Goal: Task Accomplishment & Management: Use online tool/utility

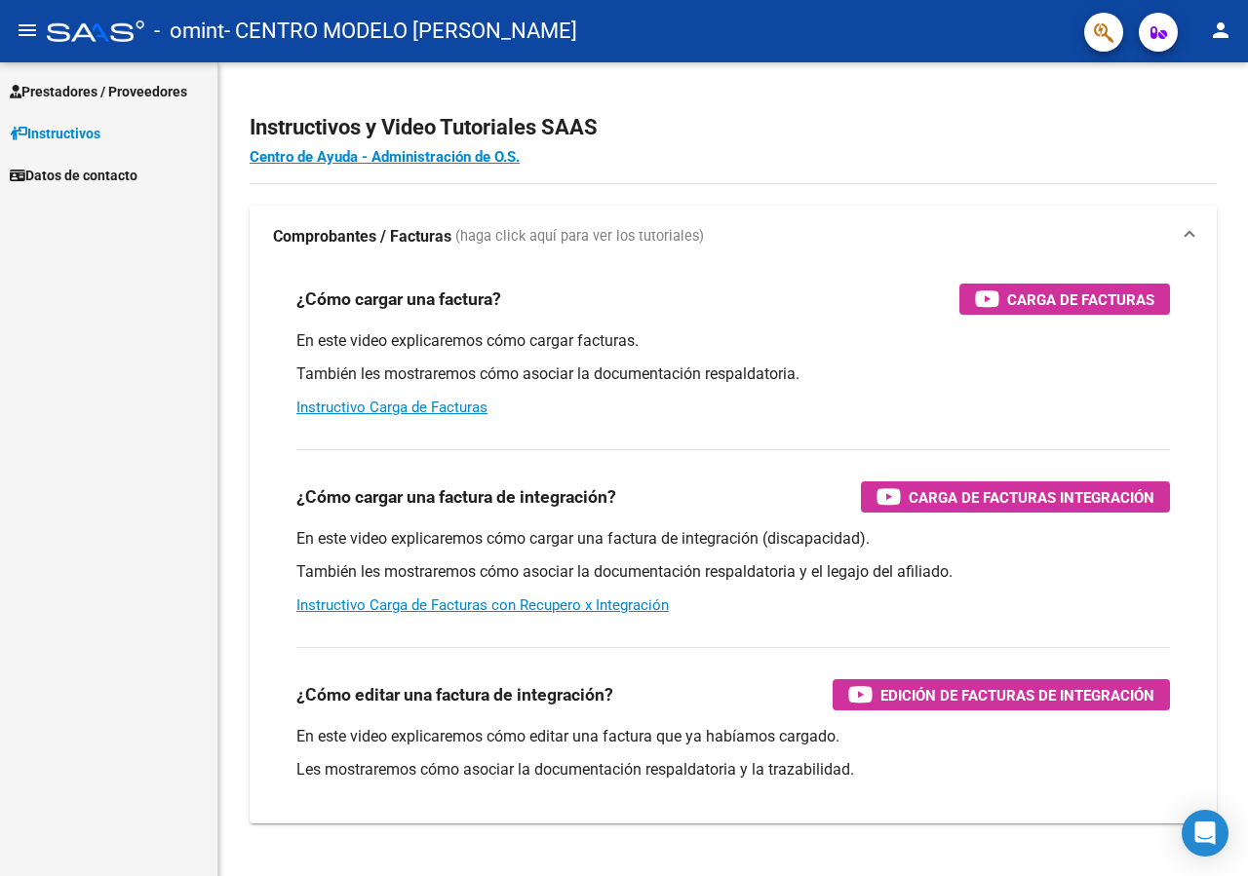
click at [97, 92] on span "Prestadores / Proveedores" at bounding box center [98, 91] width 177 height 21
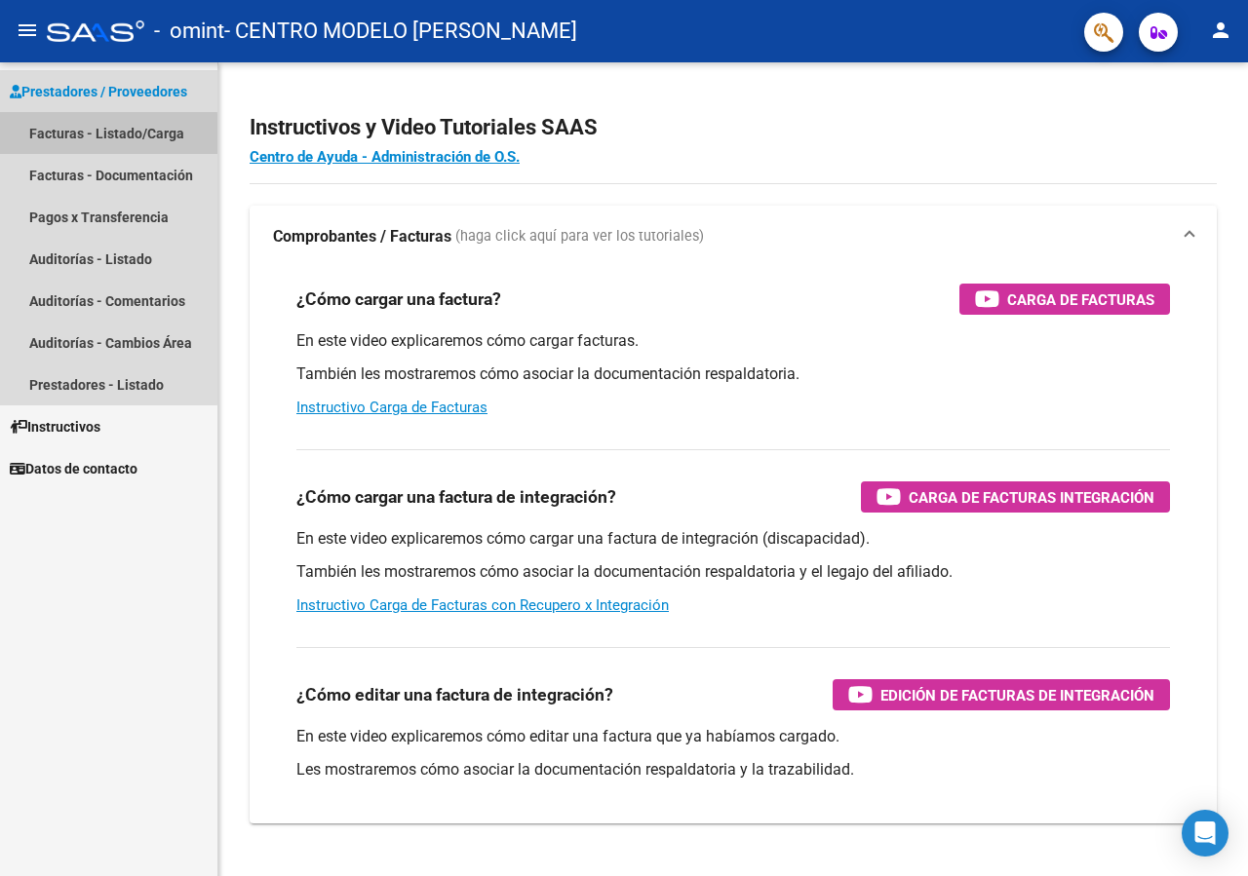
click at [98, 139] on link "Facturas - Listado/Carga" at bounding box center [108, 133] width 217 height 42
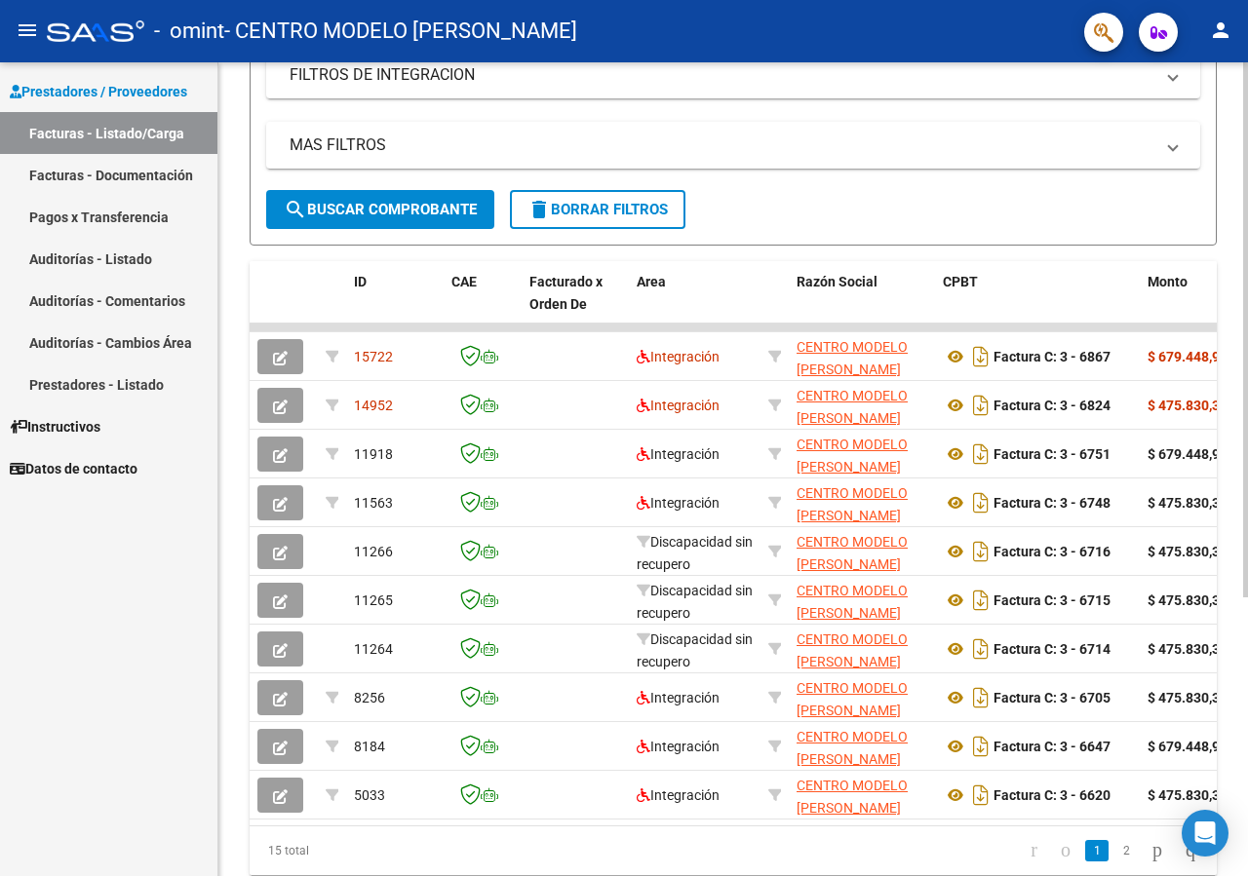
scroll to position [414, 0]
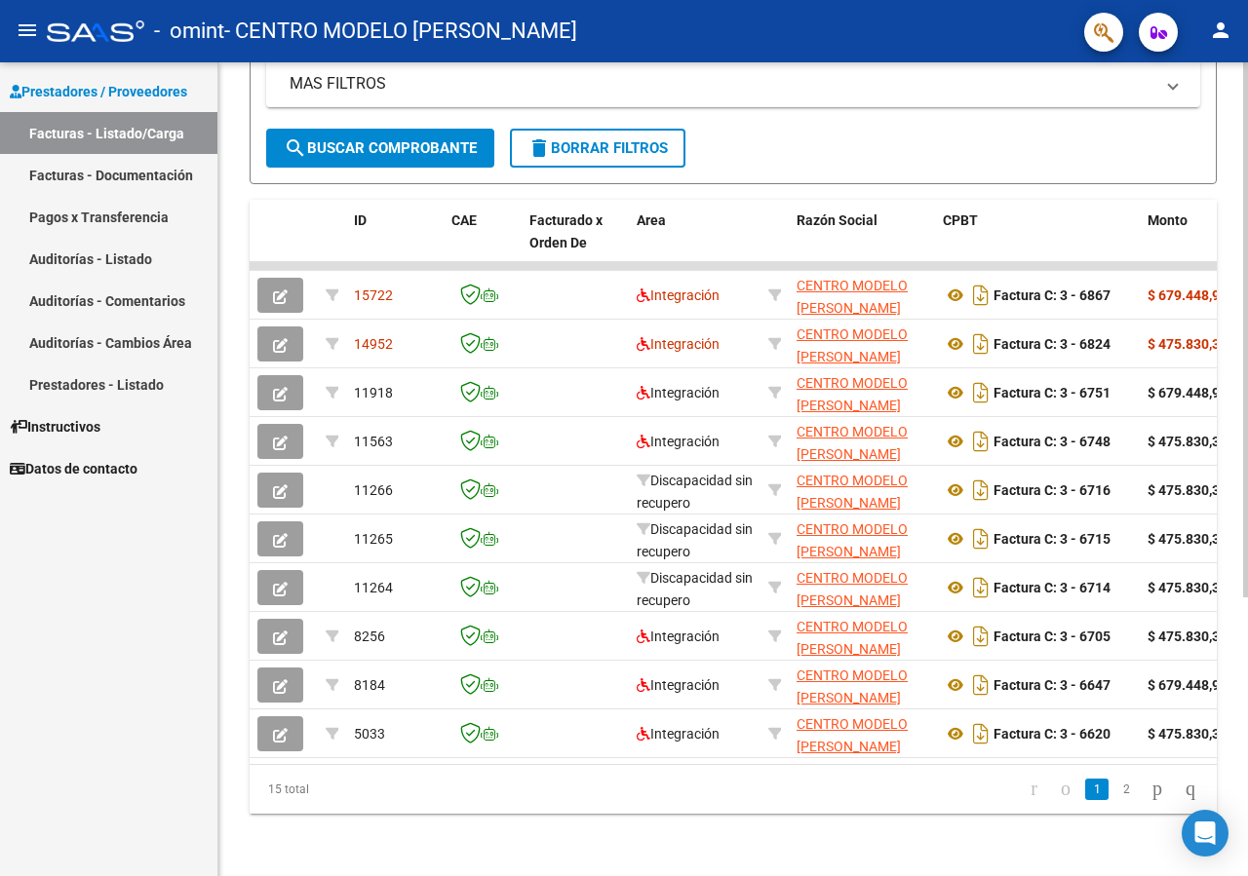
click at [1247, 598] on div at bounding box center [1245, 329] width 5 height 535
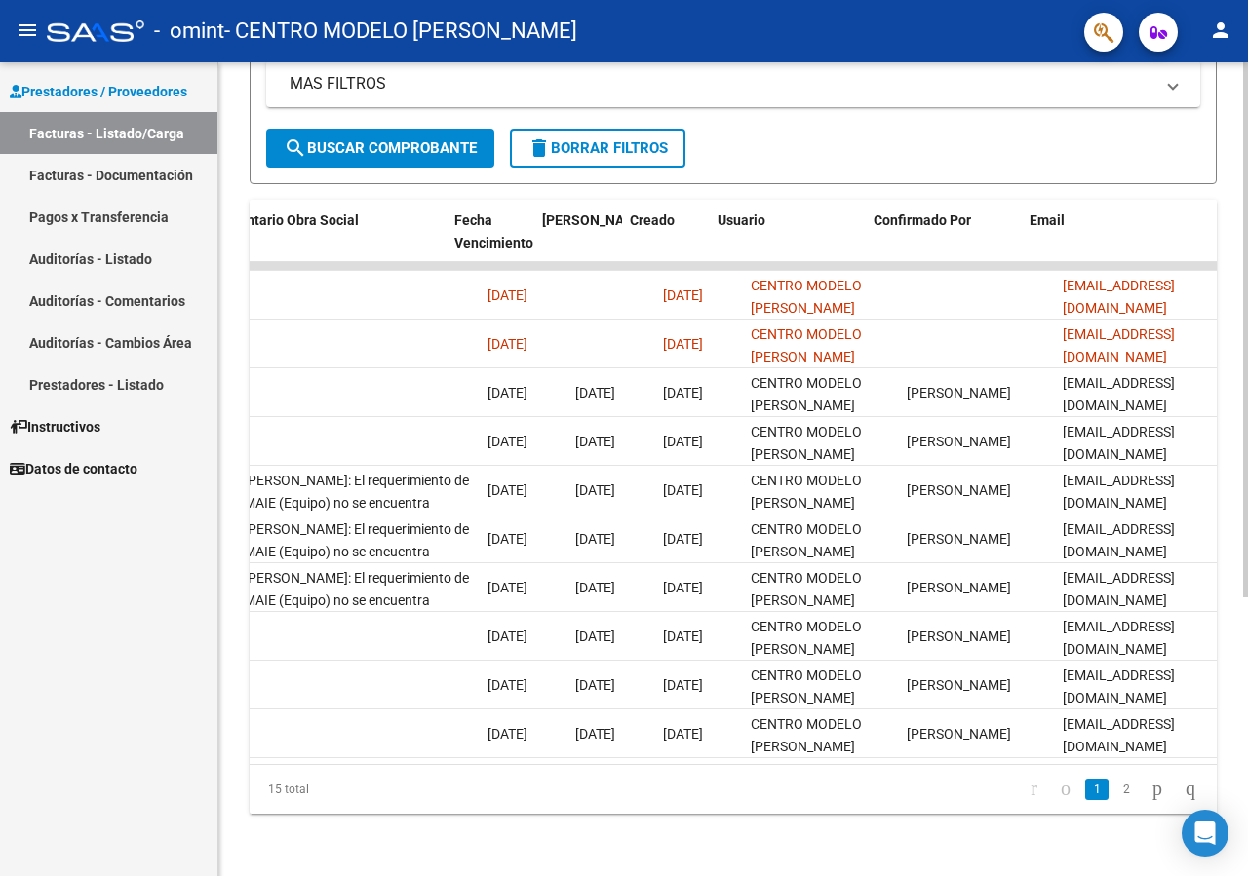
scroll to position [0, 3143]
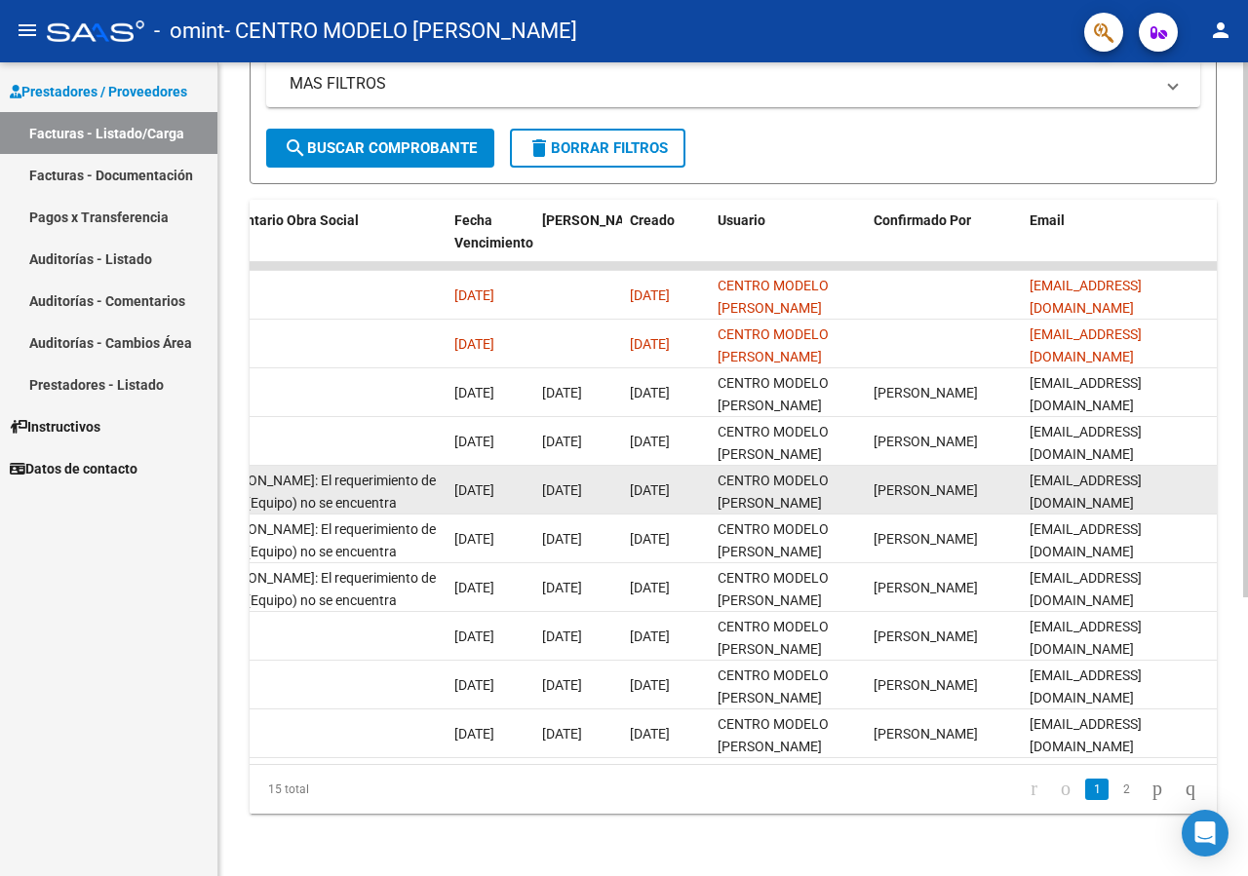
click at [352, 496] on span "[PERSON_NAME]: El requerimiento de MAIE (Equipo) no se encuentra solicitado por…" at bounding box center [323, 536] width 225 height 127
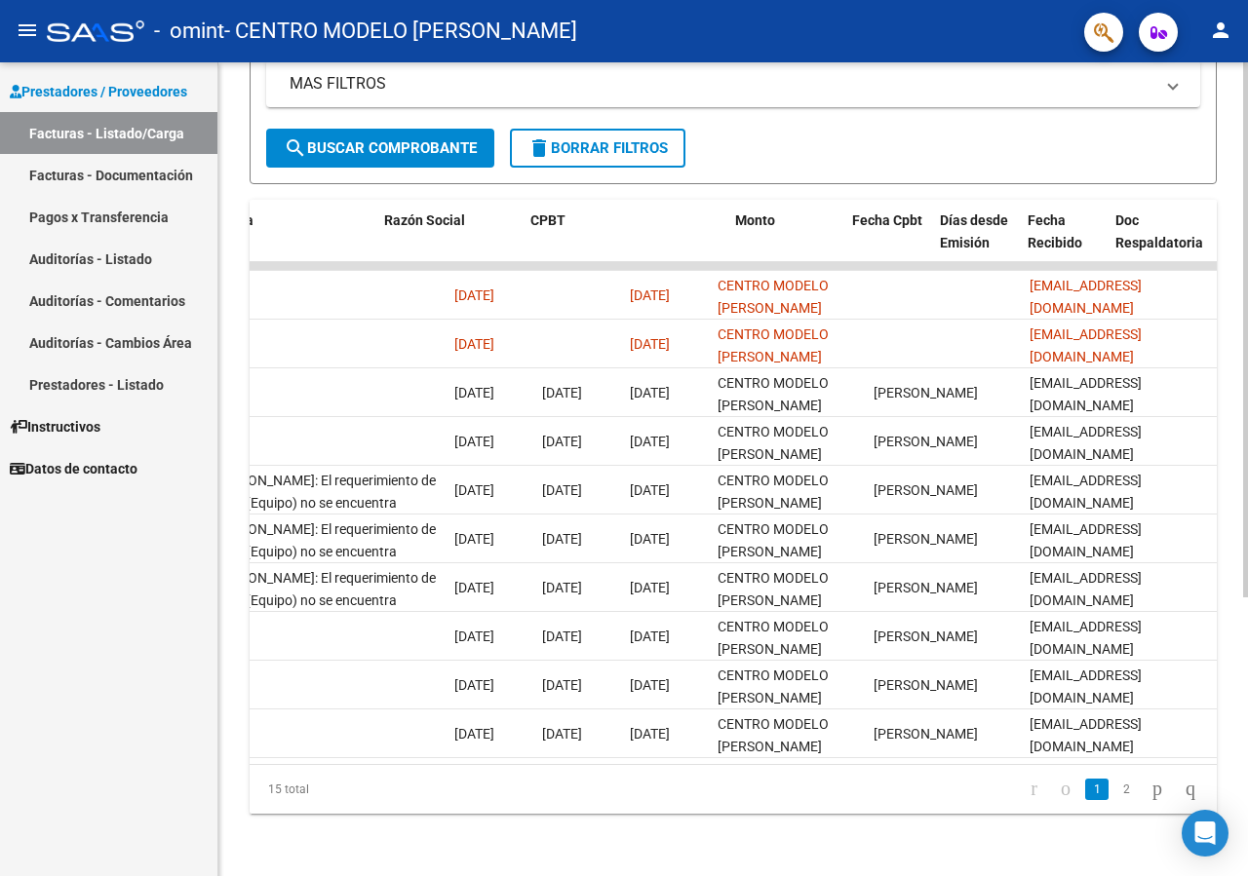
scroll to position [0, 0]
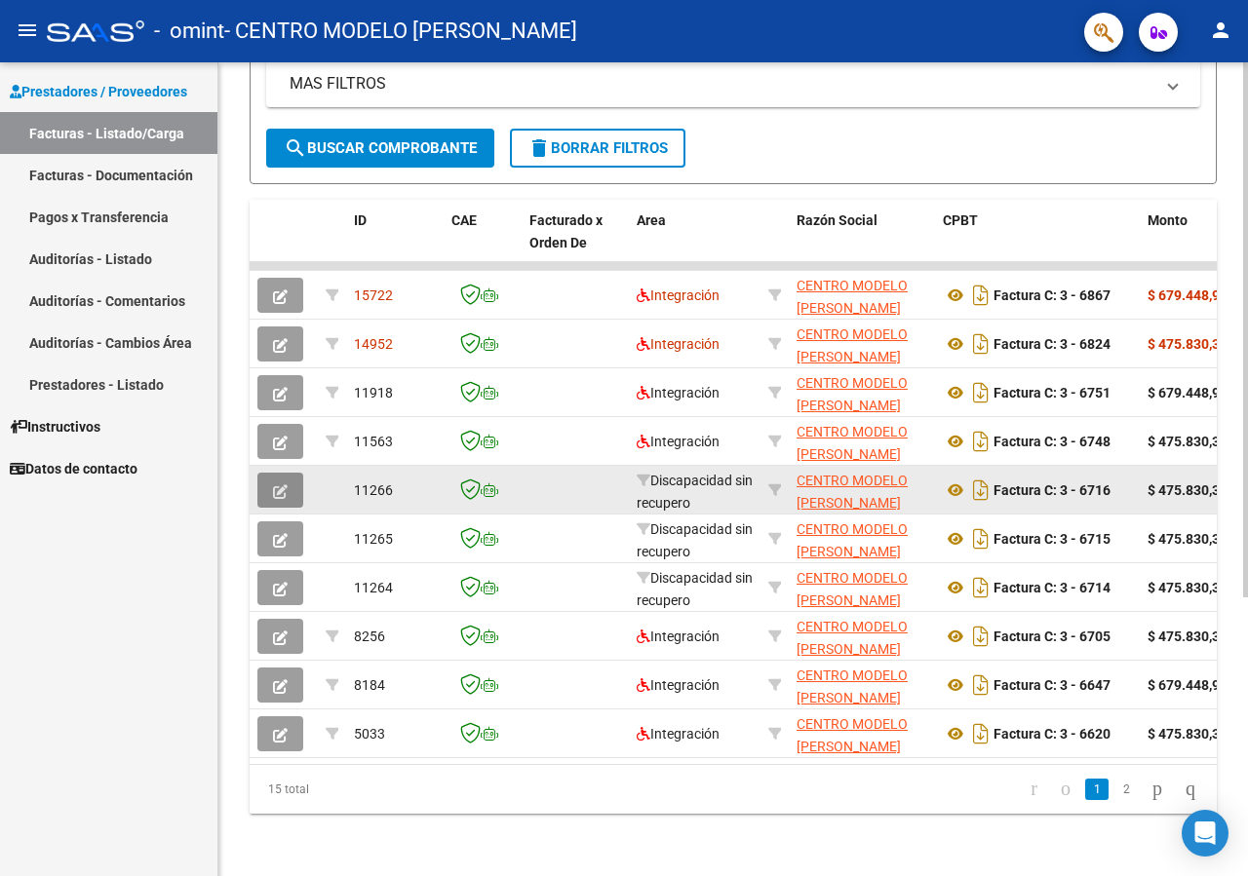
click at [285, 474] on button "button" at bounding box center [280, 490] width 46 height 35
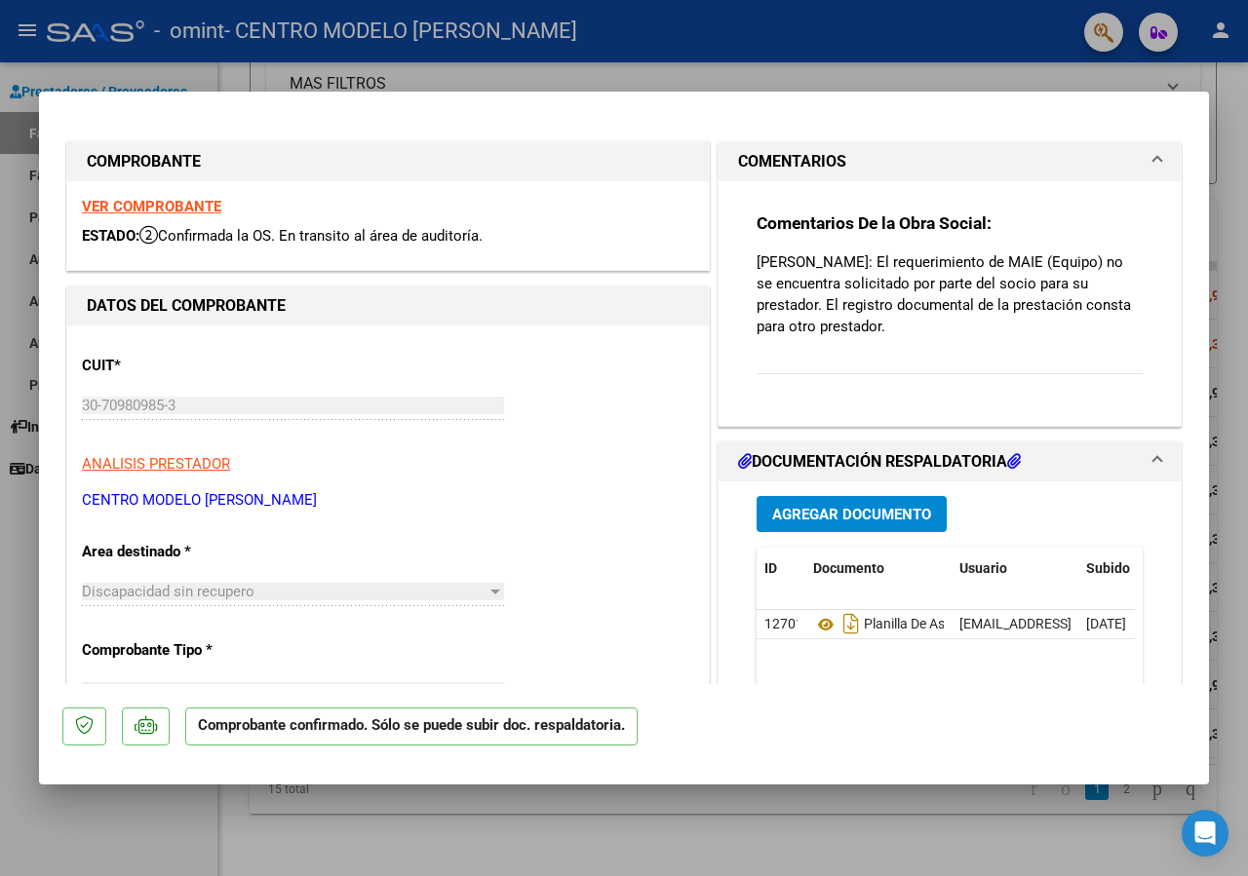
click at [1097, 87] on div at bounding box center [624, 438] width 1248 height 876
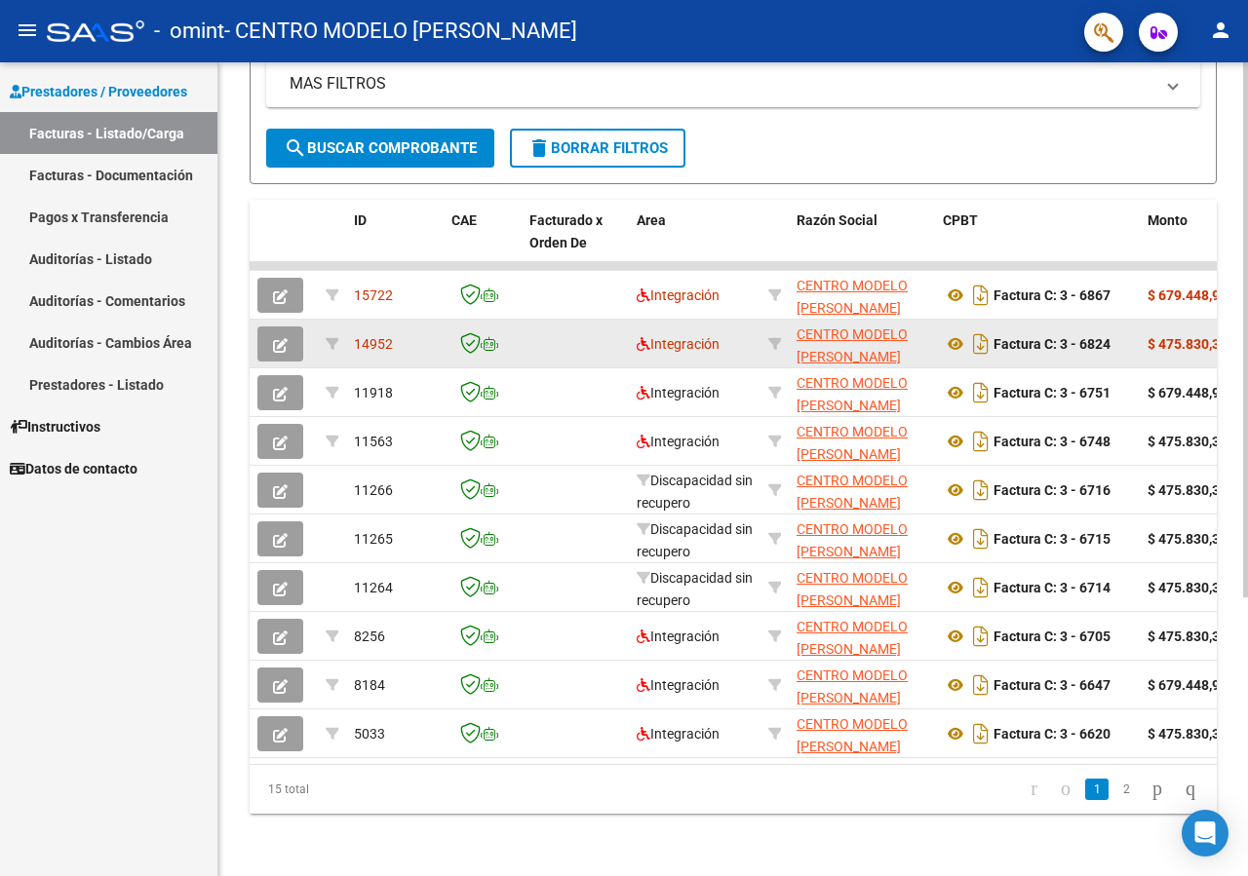
click at [281, 339] on icon "button" at bounding box center [280, 345] width 15 height 15
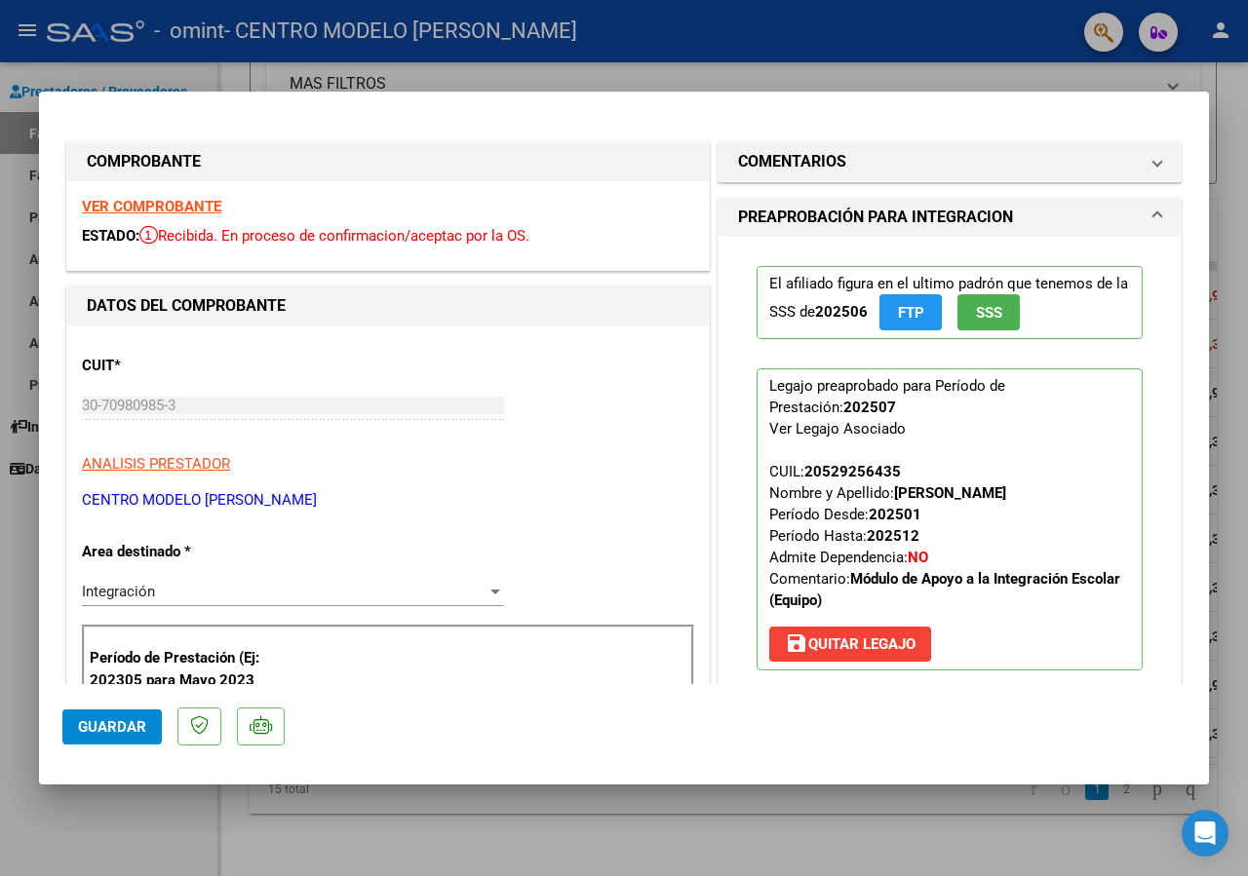
click at [889, 80] on div at bounding box center [624, 438] width 1248 height 876
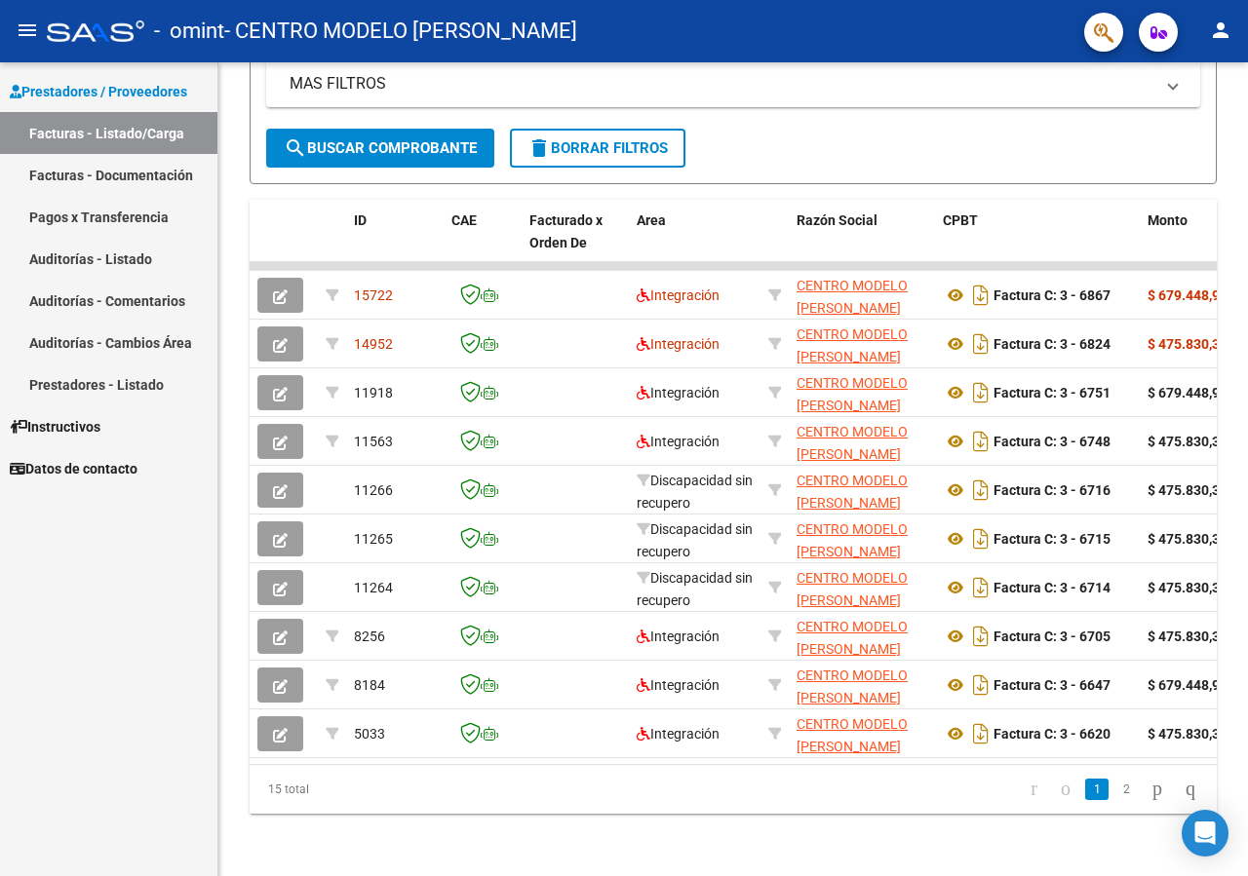
click at [76, 429] on span "Instructivos" at bounding box center [55, 426] width 91 height 21
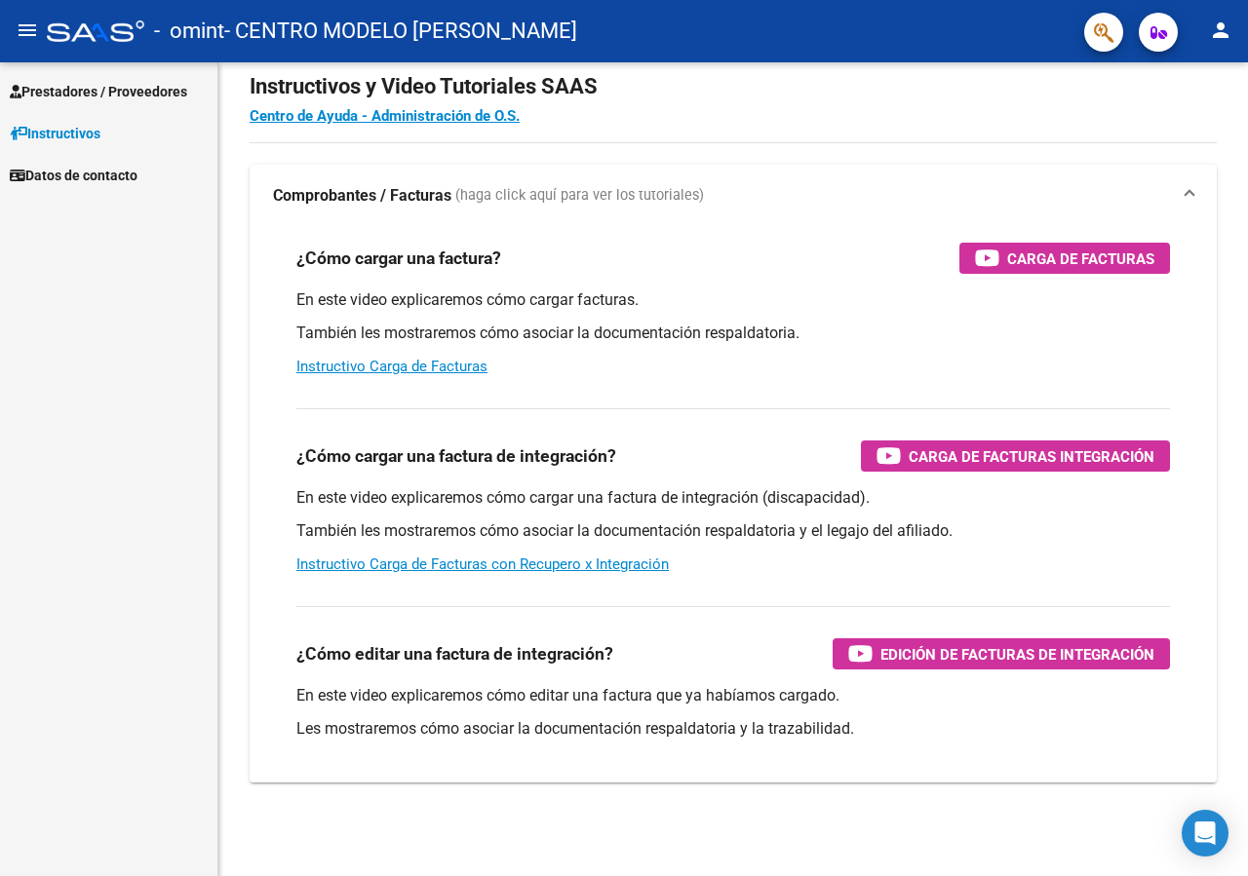
scroll to position [109, 0]
click at [84, 172] on span "Datos de contacto" at bounding box center [74, 175] width 128 height 21
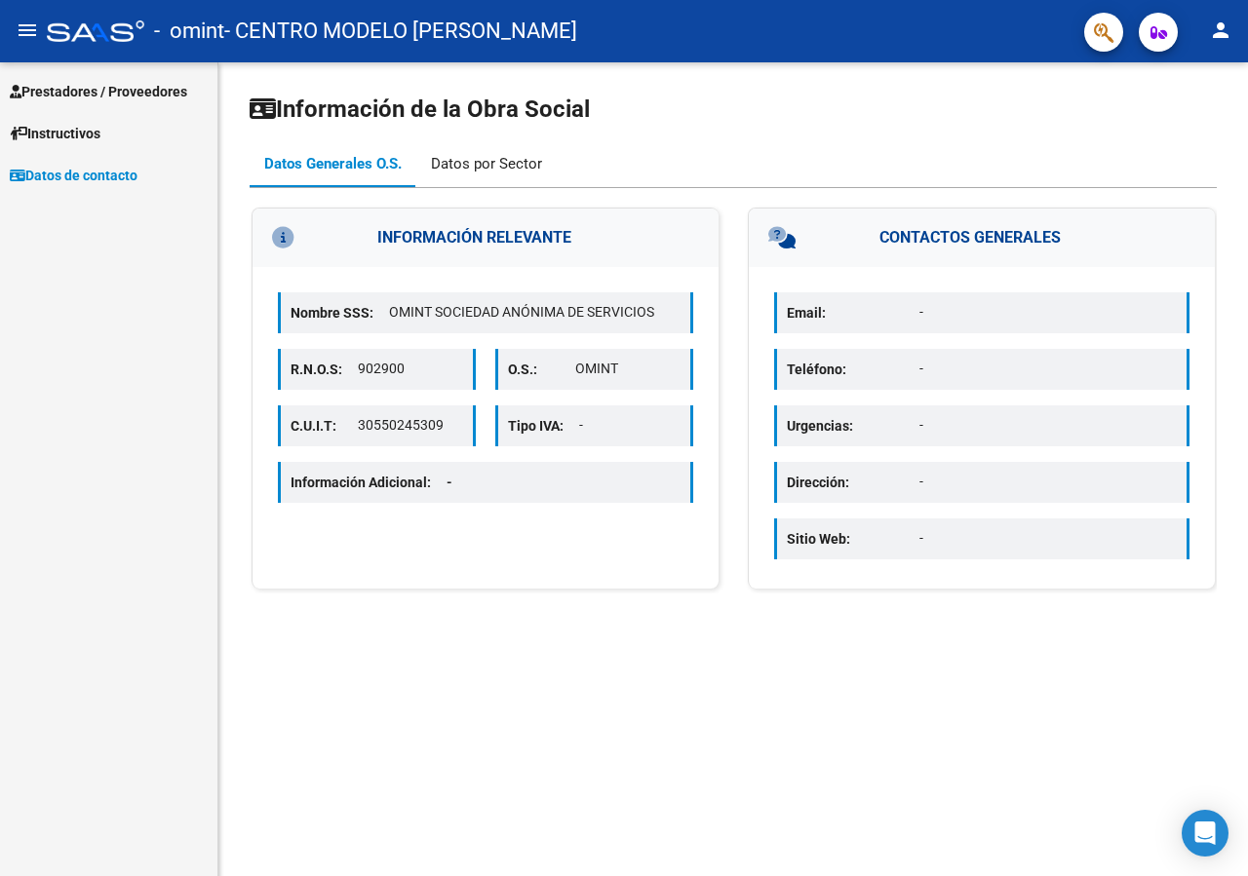
click at [507, 169] on div "Datos por Sector" at bounding box center [486, 163] width 111 height 21
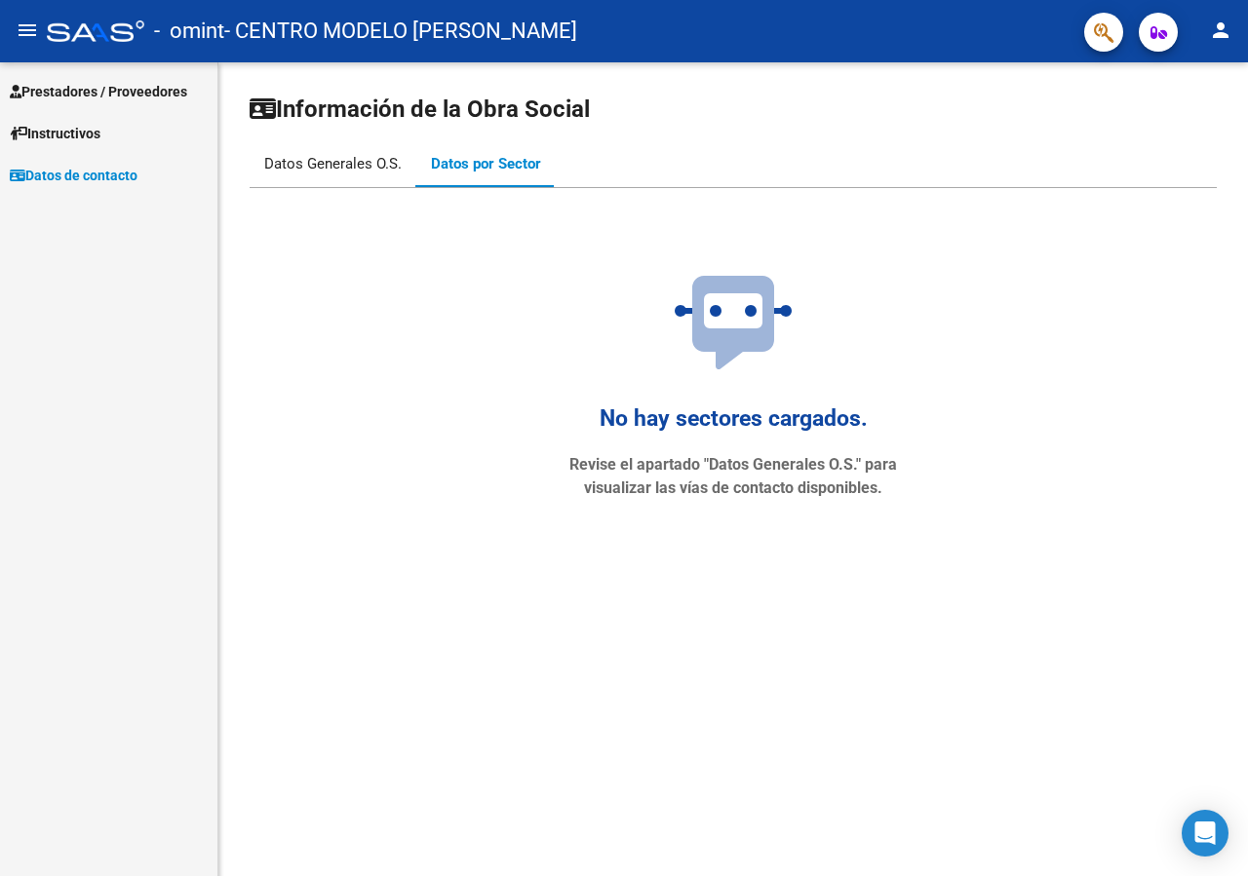
click at [341, 167] on div "Datos Generales O.S." at bounding box center [332, 163] width 137 height 21
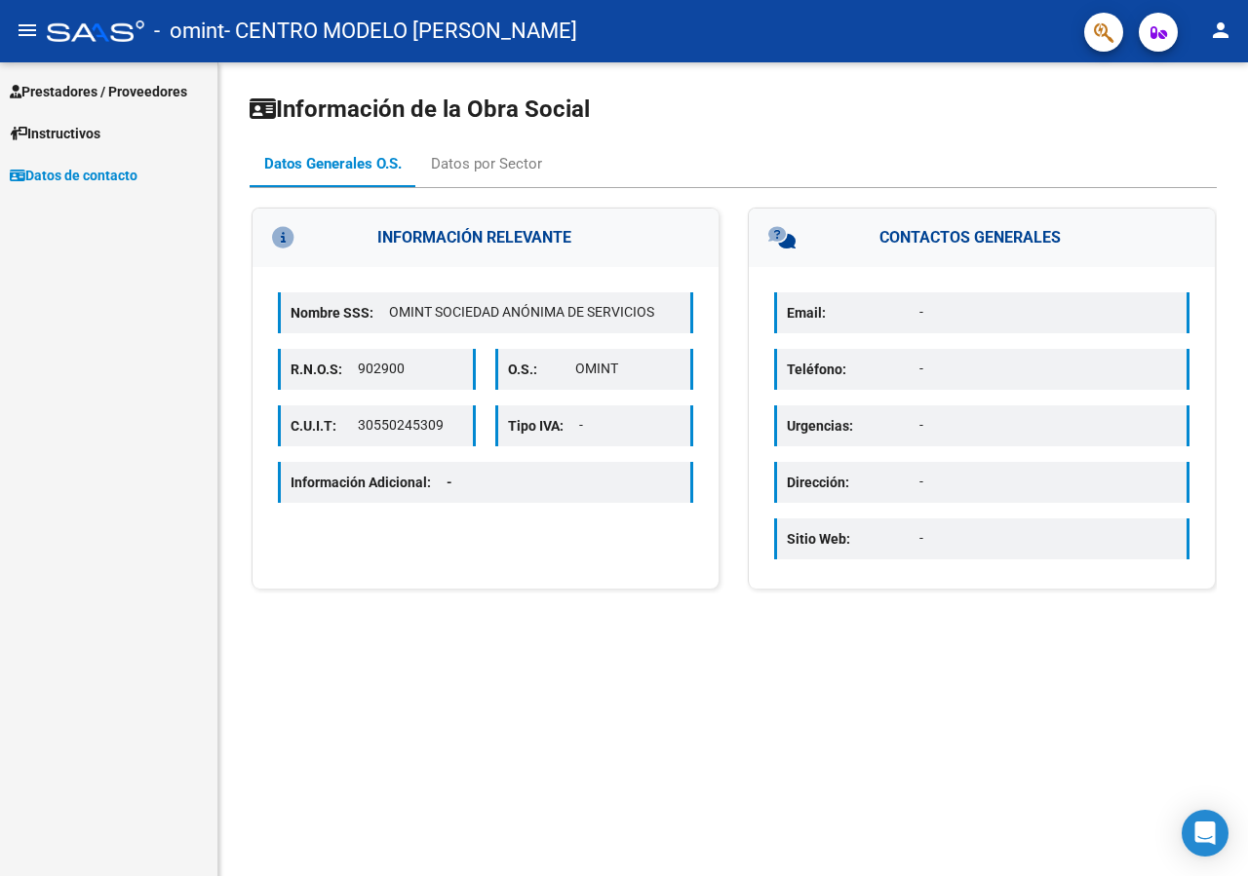
click at [166, 96] on span "Prestadores / Proveedores" at bounding box center [98, 91] width 177 height 21
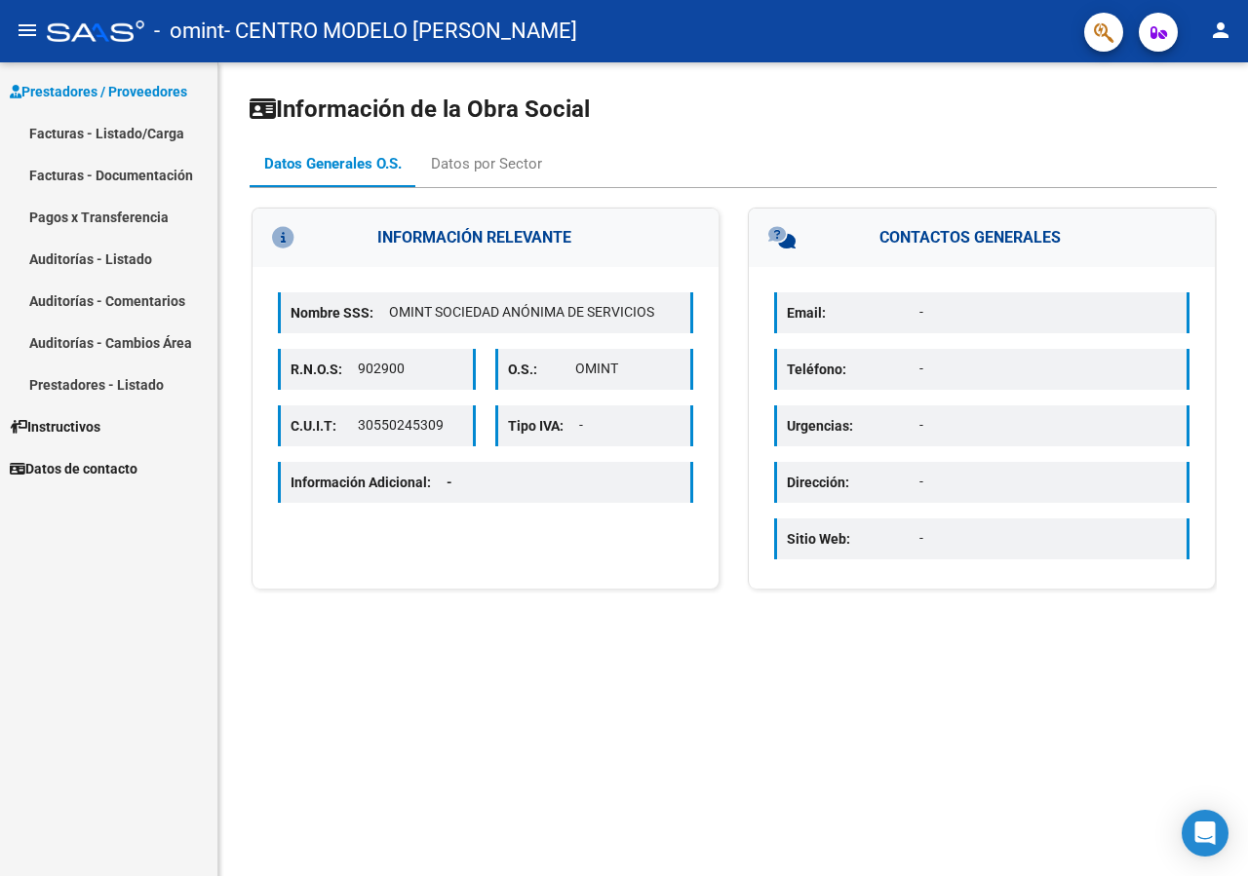
click at [128, 174] on link "Facturas - Documentación" at bounding box center [108, 175] width 217 height 42
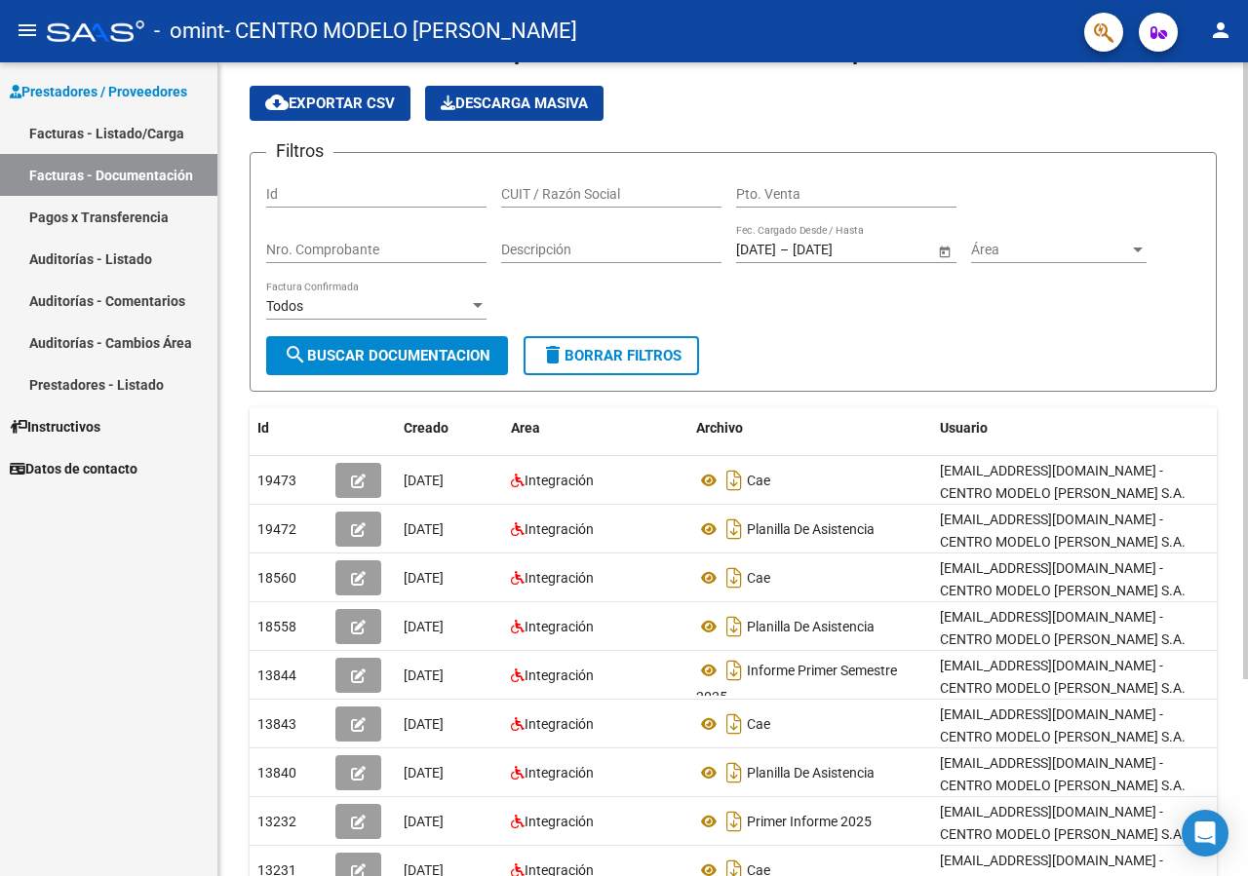
scroll to position [260, 0]
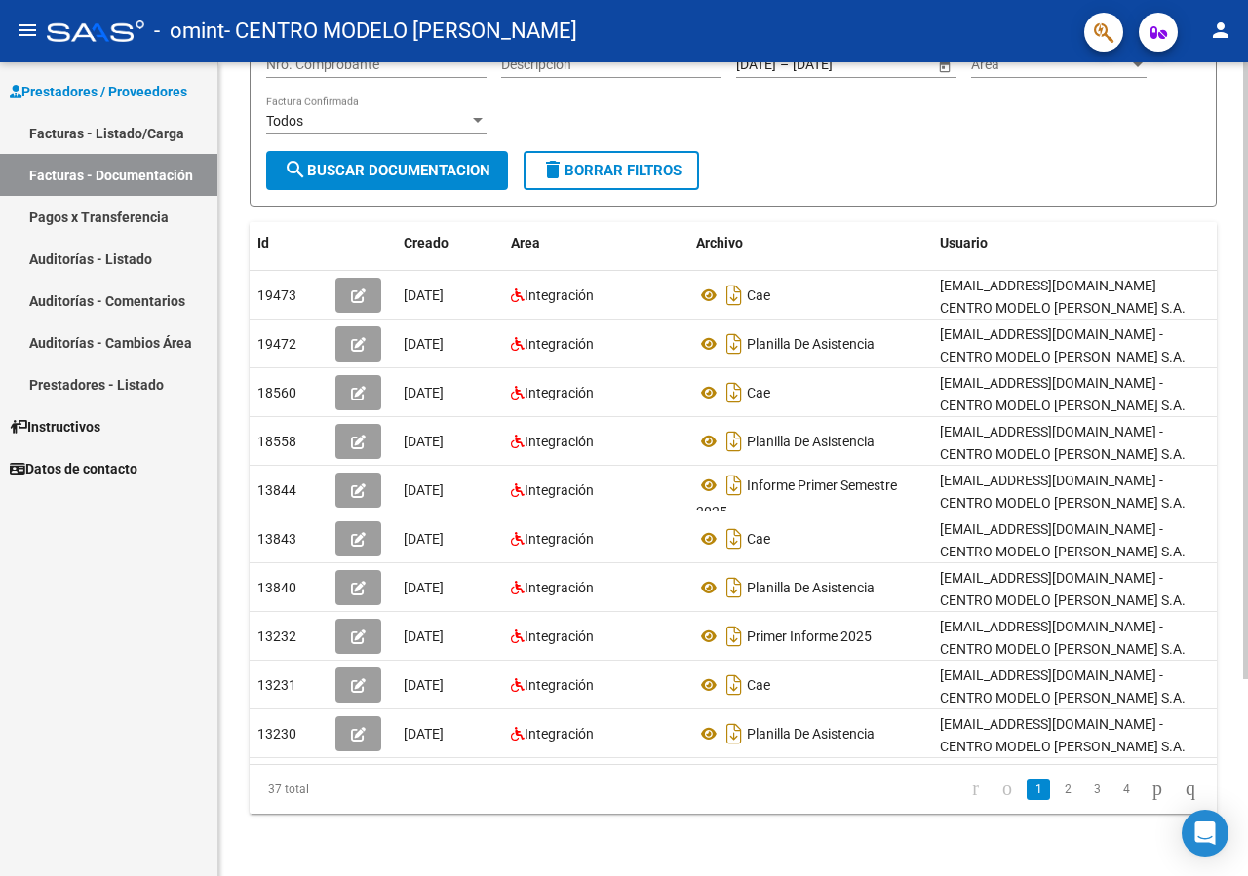
click at [1247, 680] on div at bounding box center [1245, 370] width 5 height 617
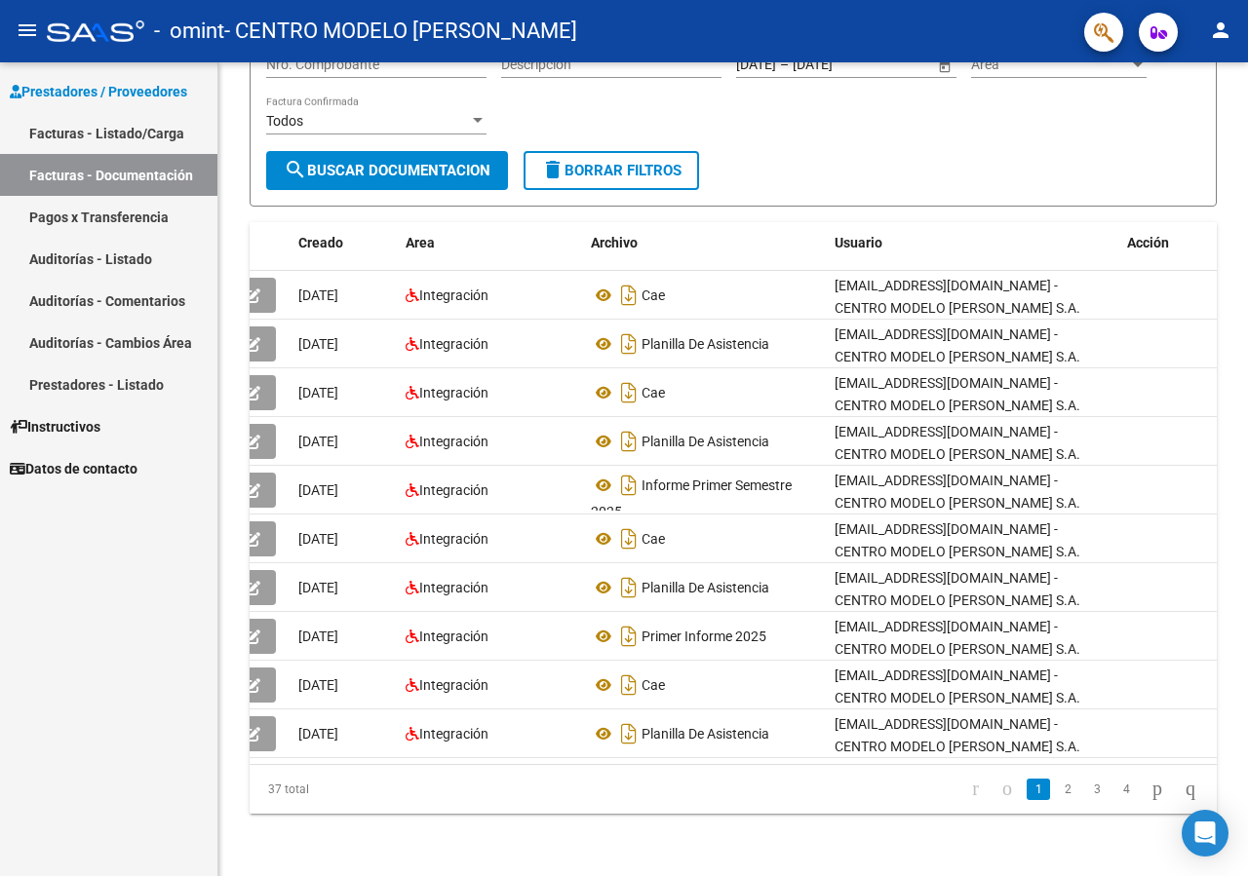
click at [1226, 34] on mat-icon "person" at bounding box center [1220, 30] width 23 height 23
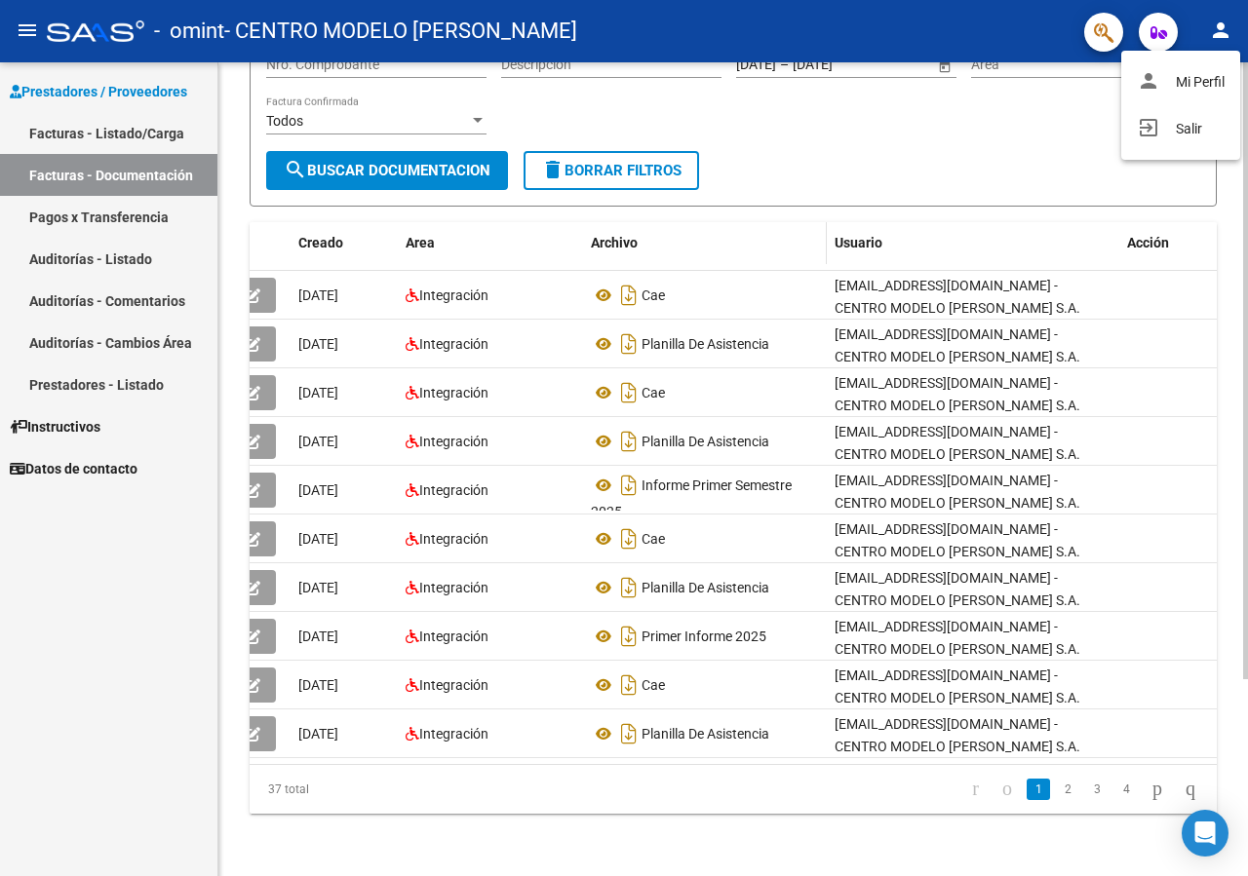
drag, startPoint x: 723, startPoint y: 219, endPoint x: 713, endPoint y: 237, distance: 20.6
click at [724, 219] on div at bounding box center [624, 438] width 1248 height 876
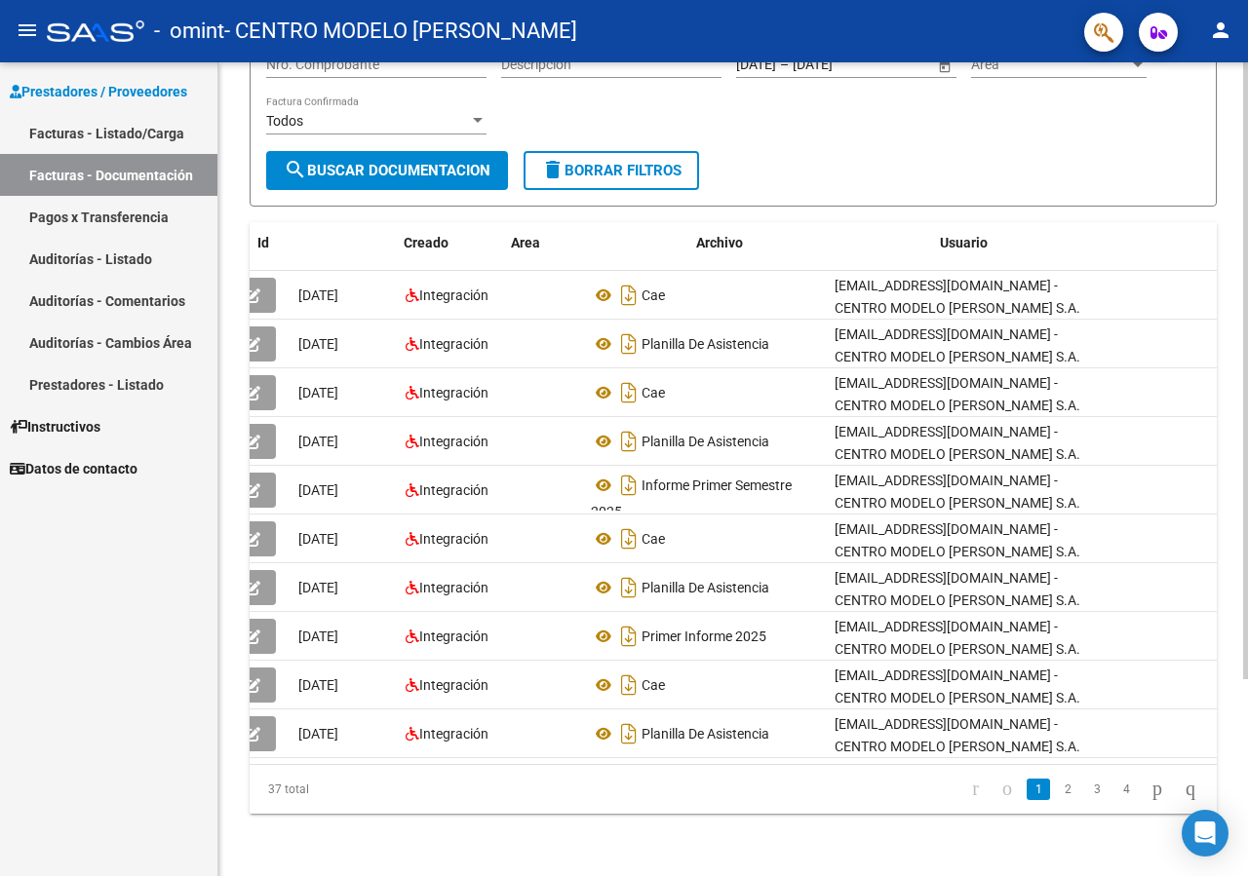
scroll to position [0, 0]
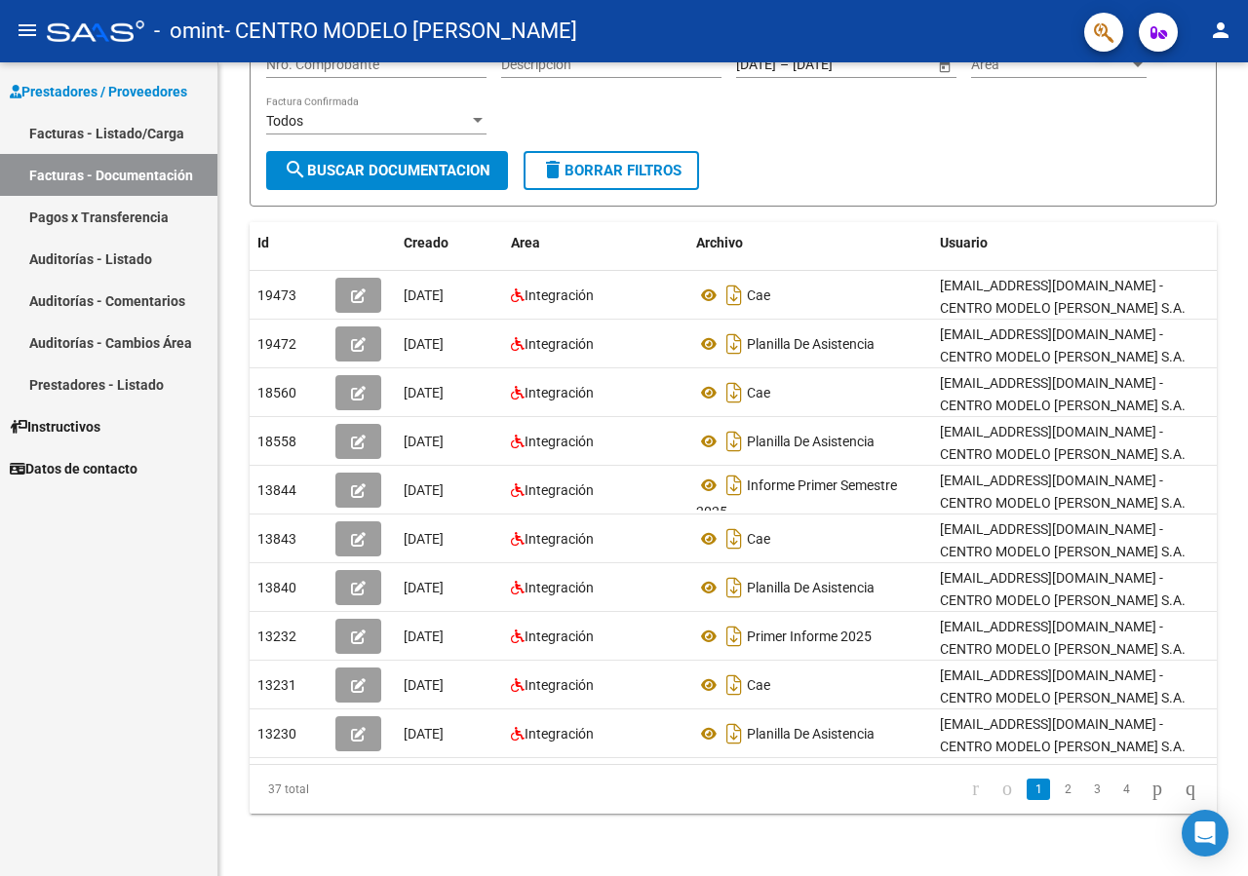
click at [120, 132] on link "Facturas - Listado/Carga" at bounding box center [108, 133] width 217 height 42
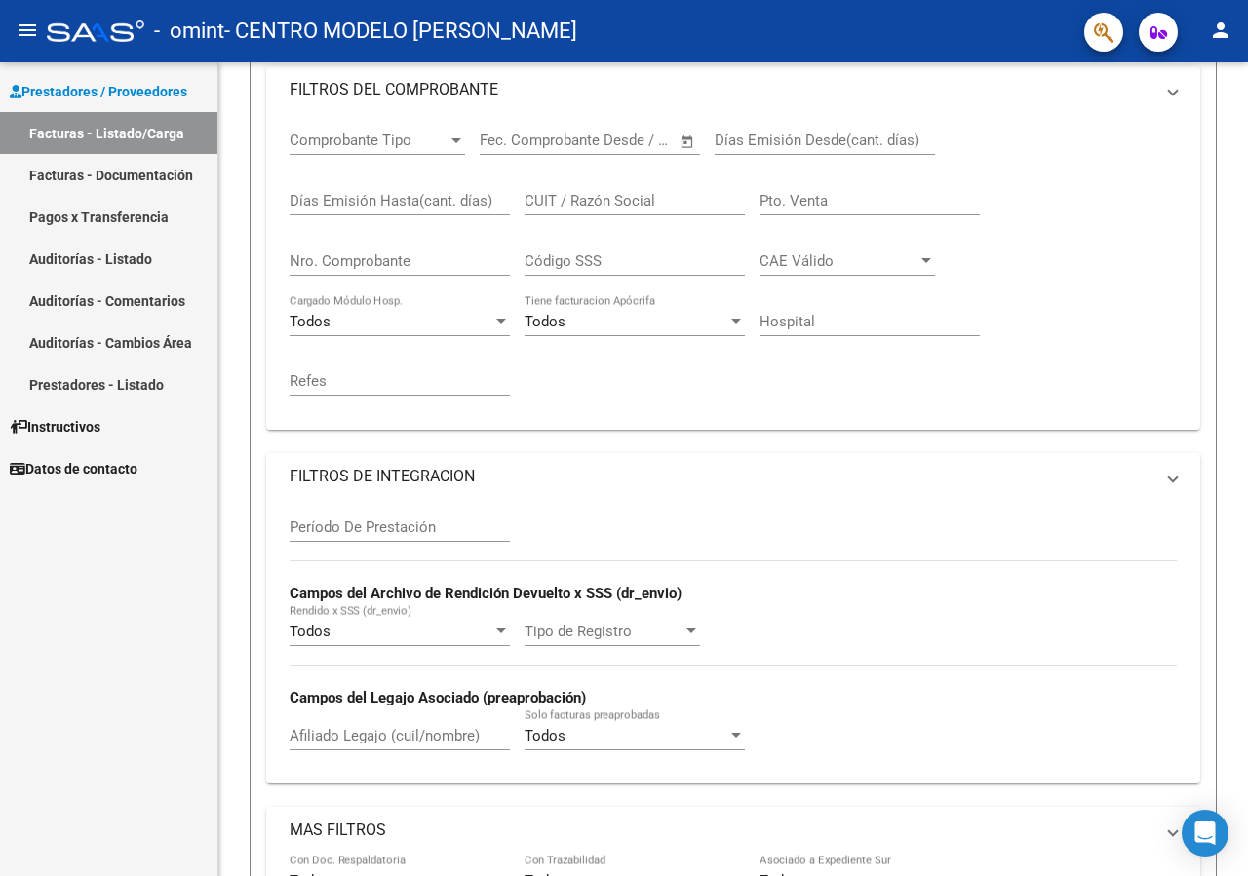
click at [120, 132] on link "Facturas - Listado/Carga" at bounding box center [108, 133] width 217 height 42
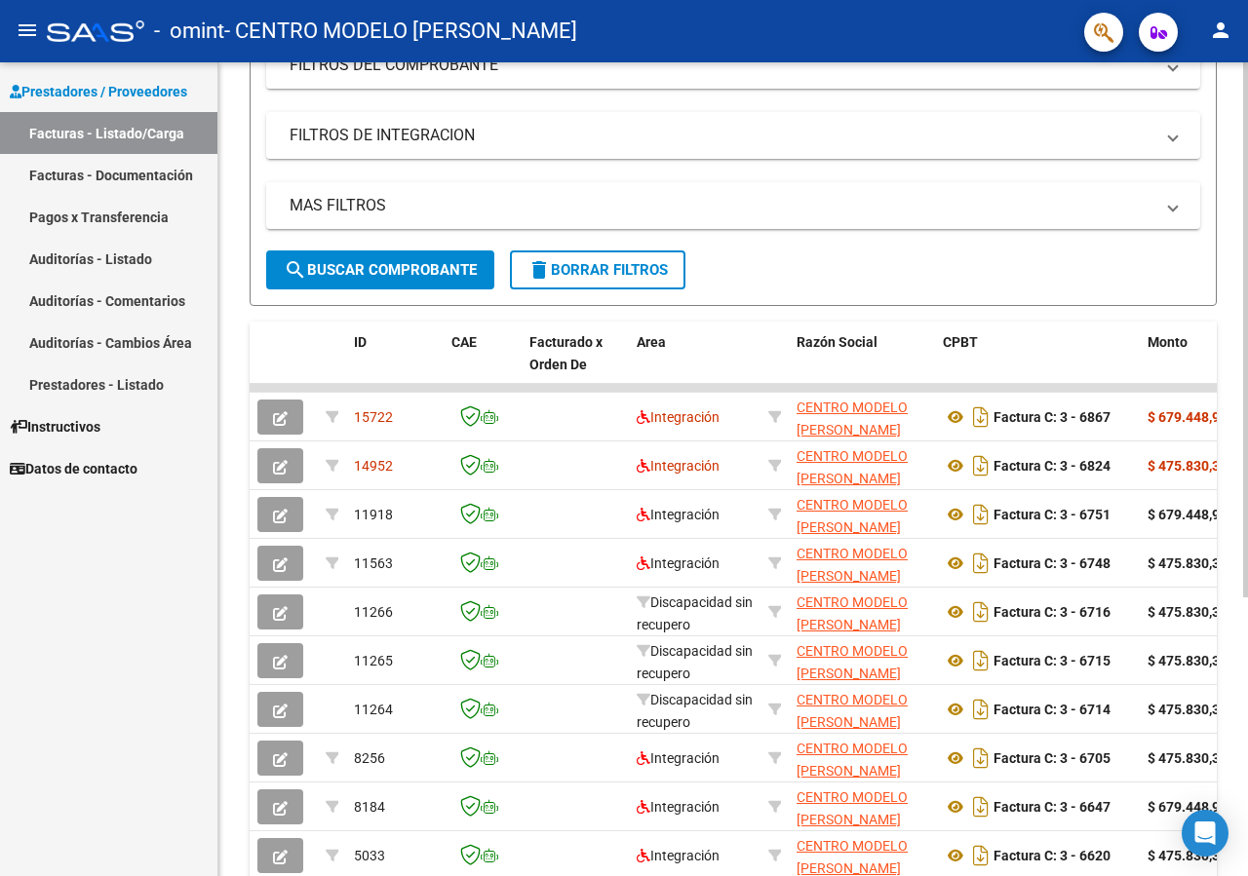
scroll to position [377, 0]
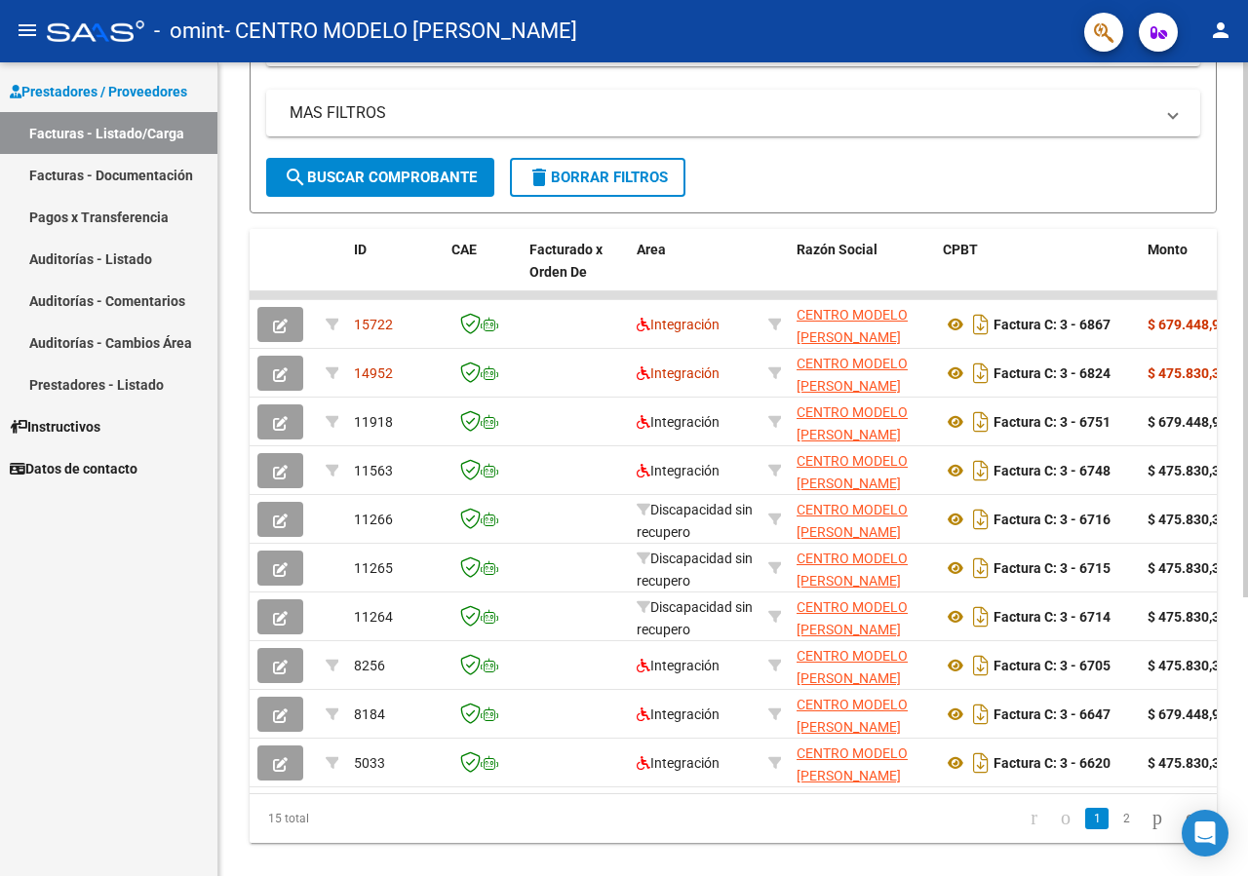
click at [1247, 598] on div at bounding box center [1245, 329] width 5 height 535
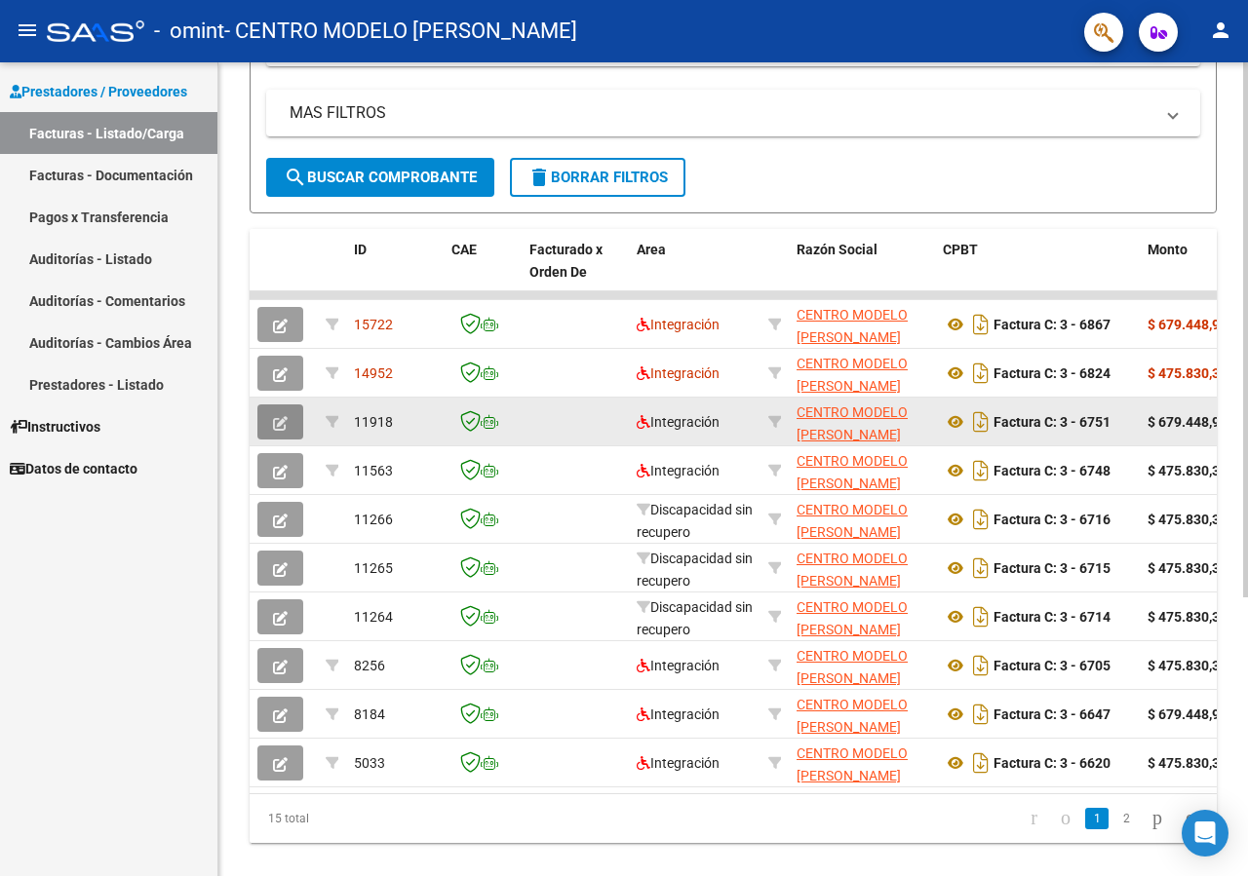
click at [283, 421] on icon "button" at bounding box center [280, 423] width 15 height 15
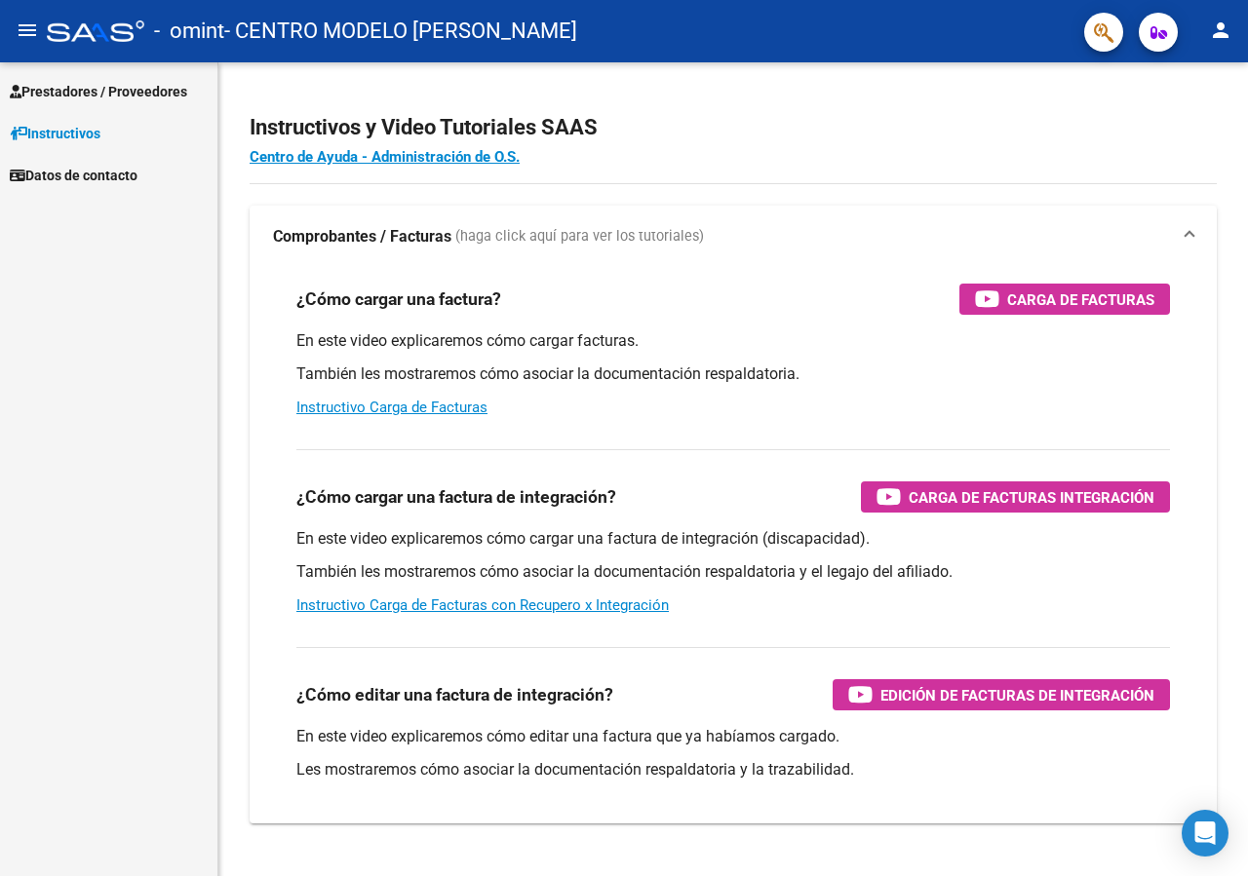
click at [110, 91] on span "Prestadores / Proveedores" at bounding box center [98, 91] width 177 height 21
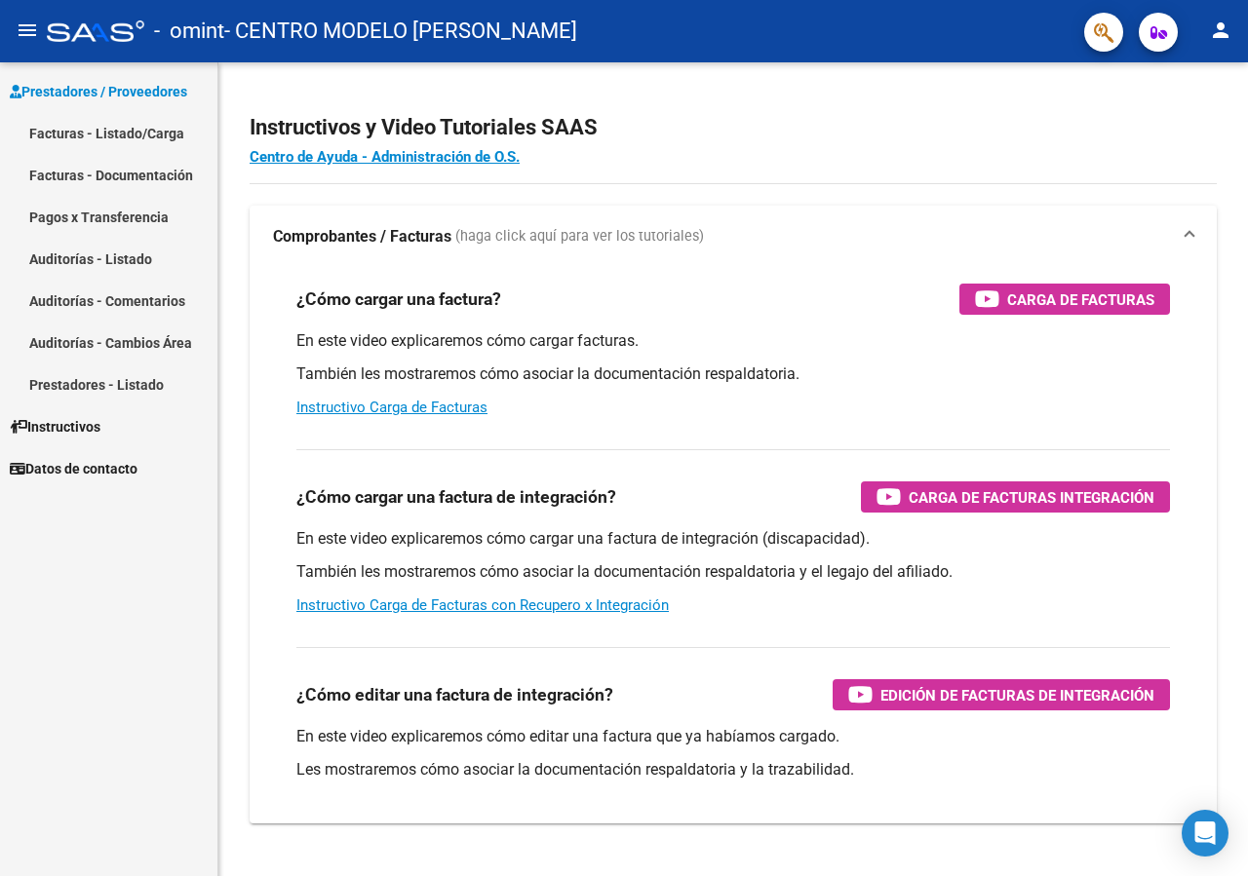
click at [98, 129] on link "Facturas - Listado/Carga" at bounding box center [108, 133] width 217 height 42
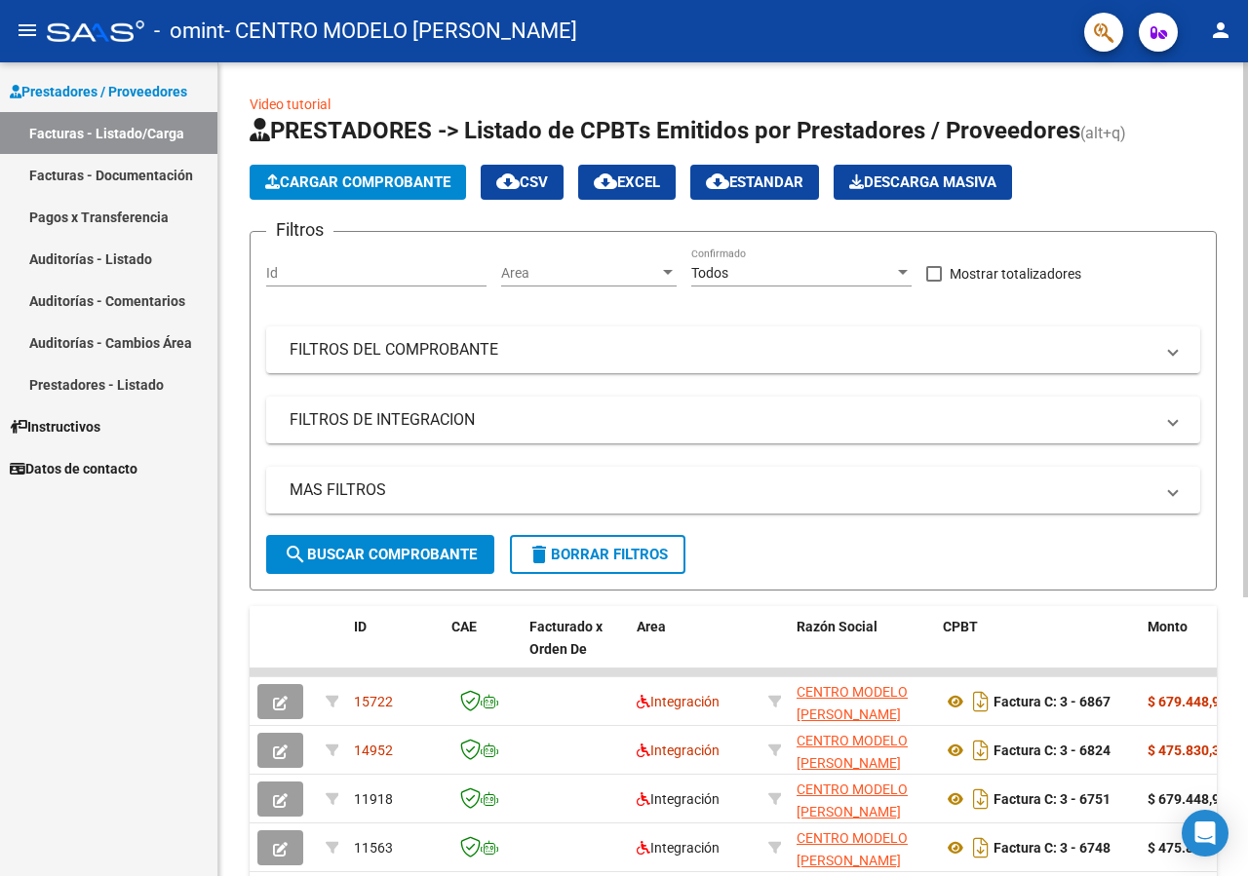
scroll to position [424, 0]
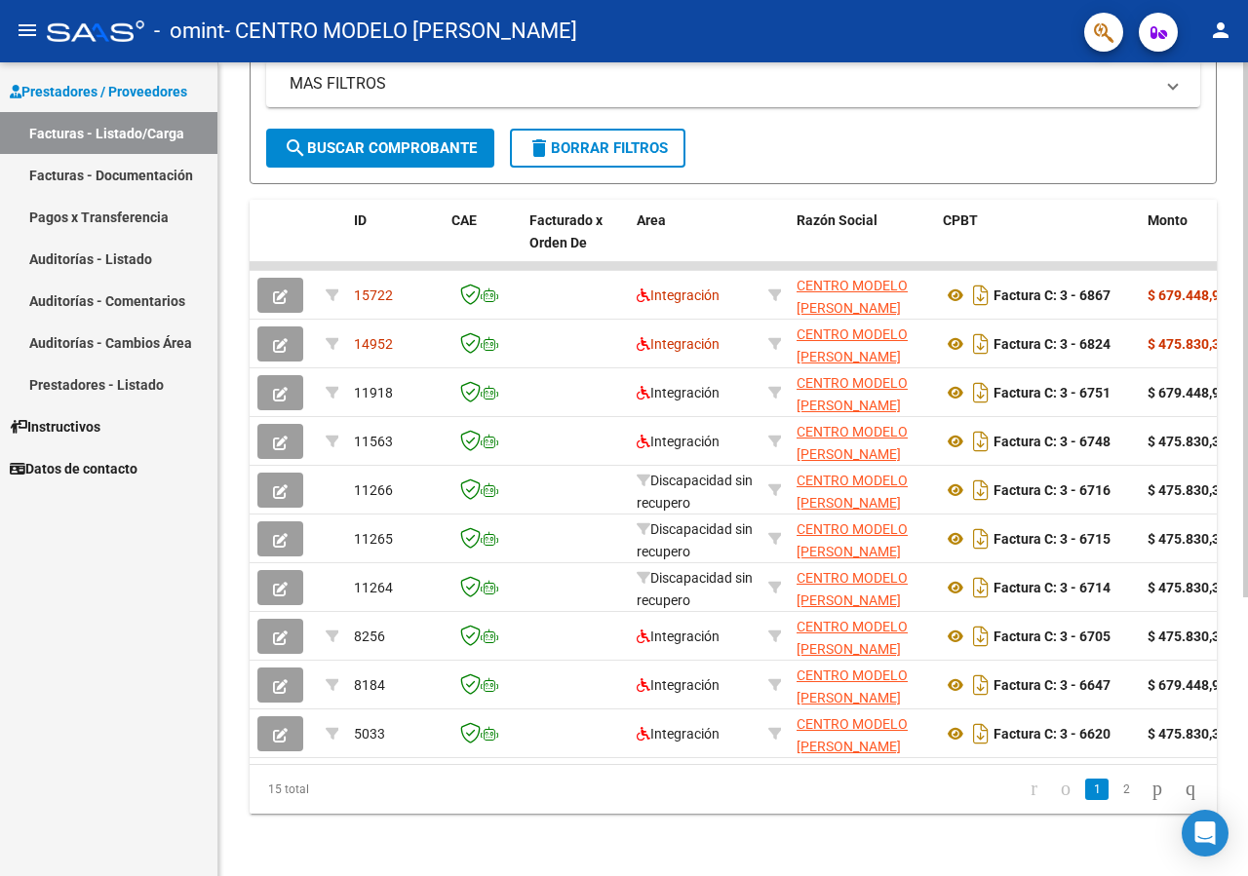
click at [1247, 410] on div at bounding box center [1245, 329] width 5 height 535
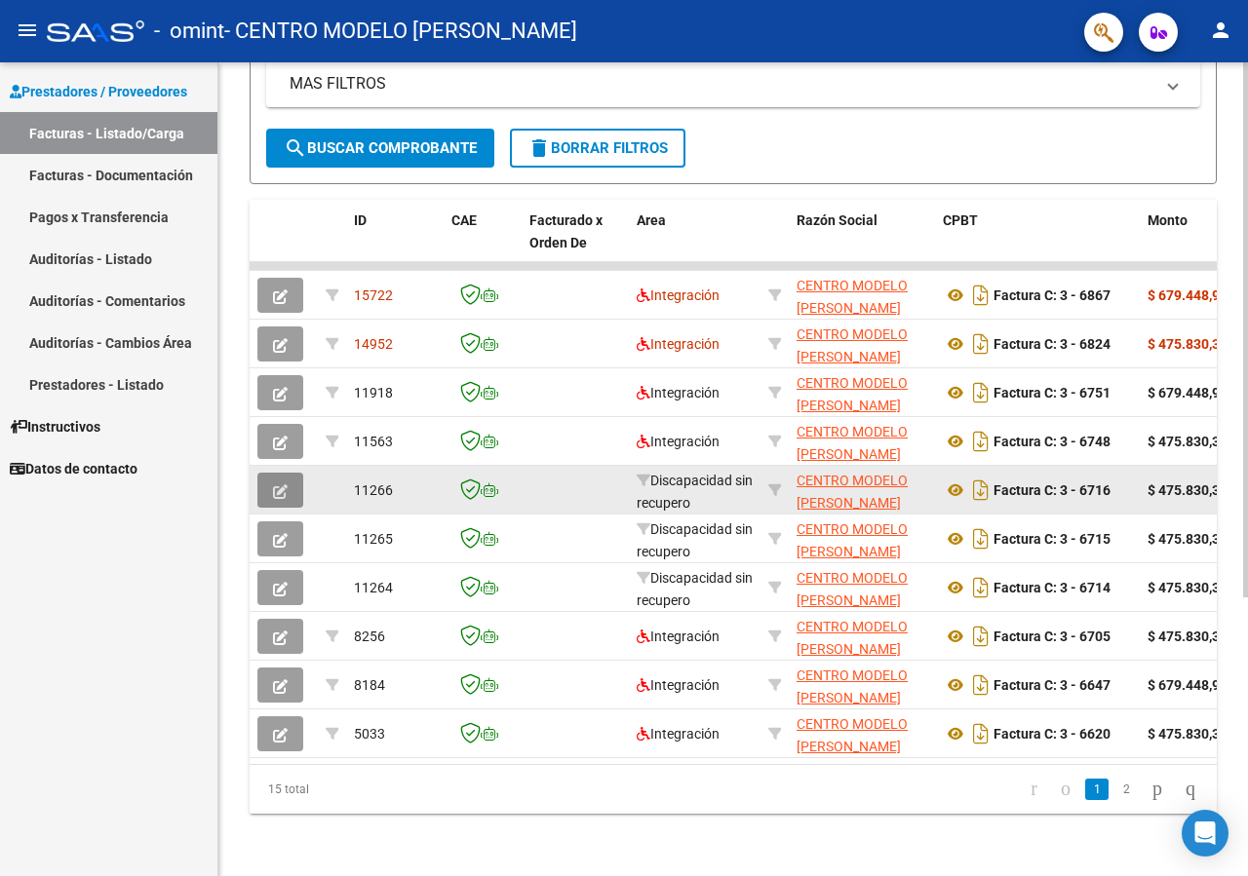
click at [291, 473] on button "button" at bounding box center [280, 490] width 46 height 35
